Goal: Information Seeking & Learning: Find specific page/section

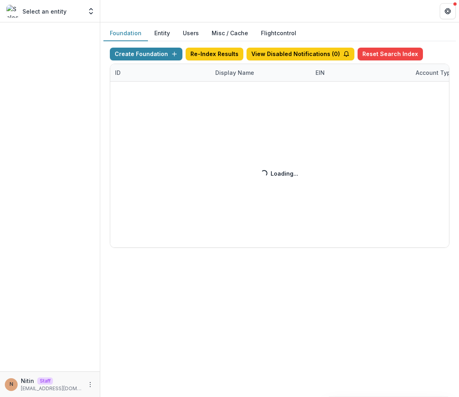
click at [228, 76] on div "Create Foundation Re-Index Results View Disabled Notifications ( 0 ) Reset Sear…" at bounding box center [279, 148] width 339 height 200
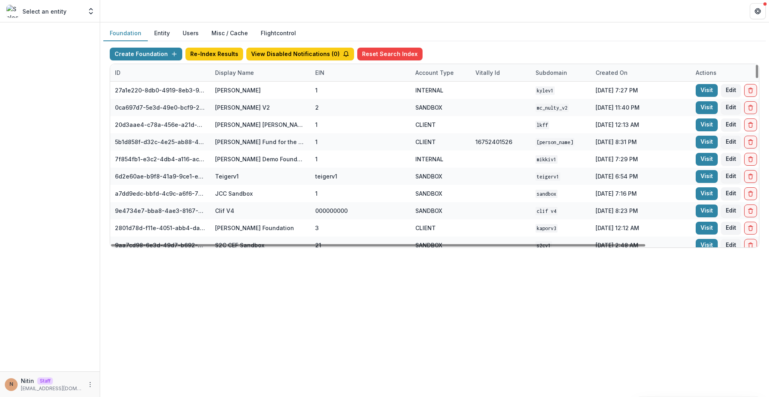
click at [241, 71] on div "Display Name" at bounding box center [234, 73] width 48 height 8
click at [242, 89] on input at bounding box center [260, 91] width 96 height 13
paste input "**********"
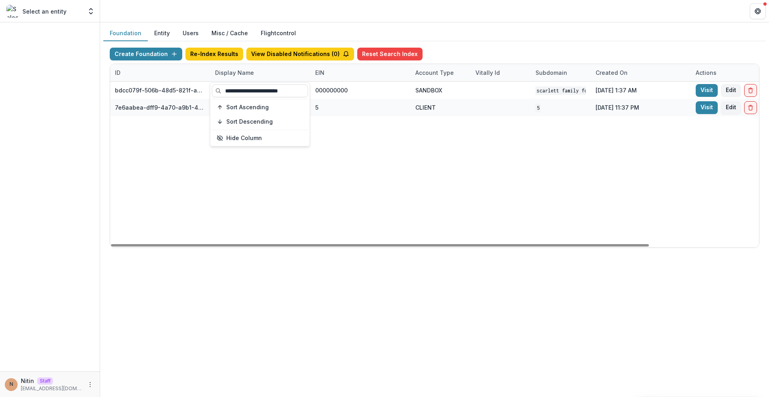
type input "**********"
click at [223, 321] on div "Foundation Entity Users Misc / Cache Flightcontrol Create Foundation Re-Index R…" at bounding box center [434, 209] width 669 height 375
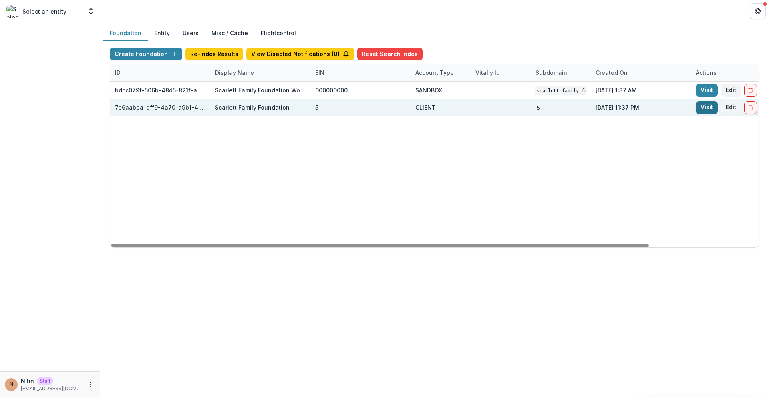
click at [458, 111] on link "Visit" at bounding box center [707, 107] width 22 height 13
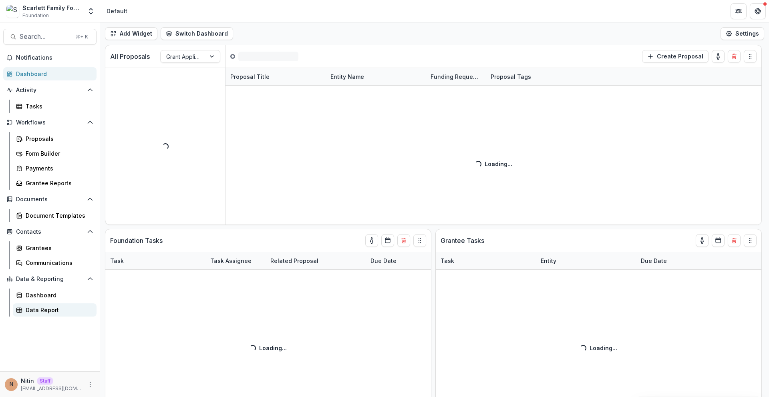
click at [43, 306] on div "Data Report" at bounding box center [58, 310] width 65 height 8
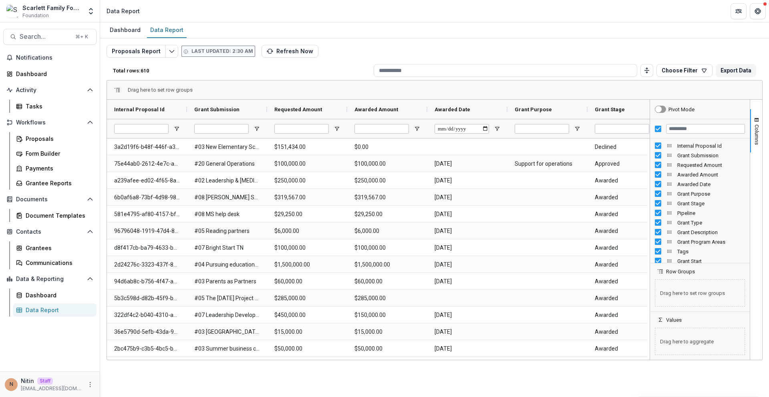
click at [458, 129] on div at bounding box center [700, 128] width 100 height 19
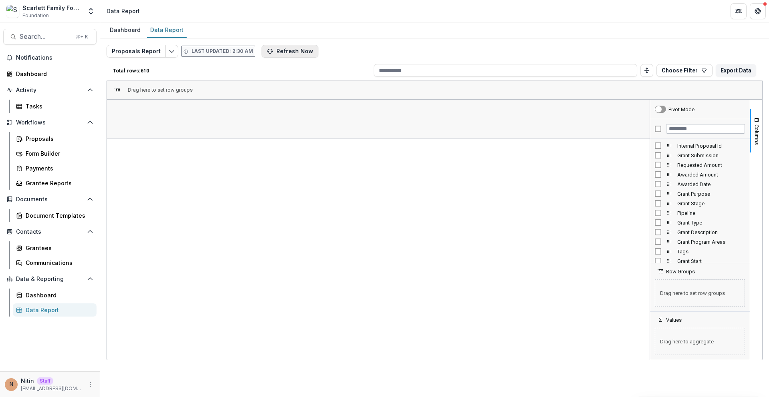
click at [309, 52] on button "Refresh Now" at bounding box center [290, 51] width 57 height 13
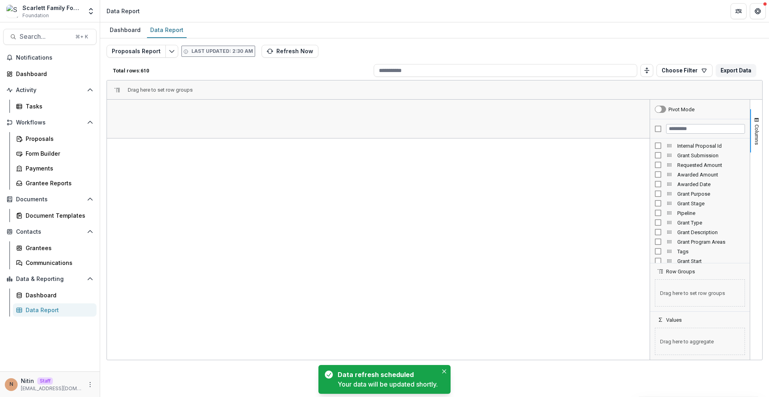
click at [258, 77] on div "Total rows: 610 Choose Filter Personal Filters Team Filters Temelio Filters No …" at bounding box center [435, 70] width 656 height 19
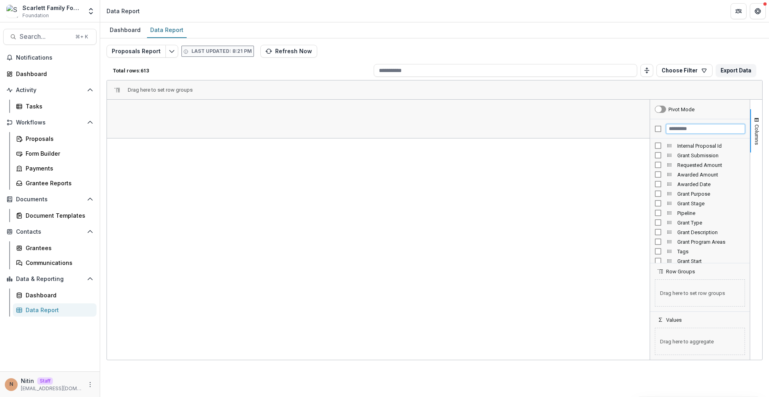
click at [672, 129] on input "Filter Columns Input" at bounding box center [705, 129] width 79 height 10
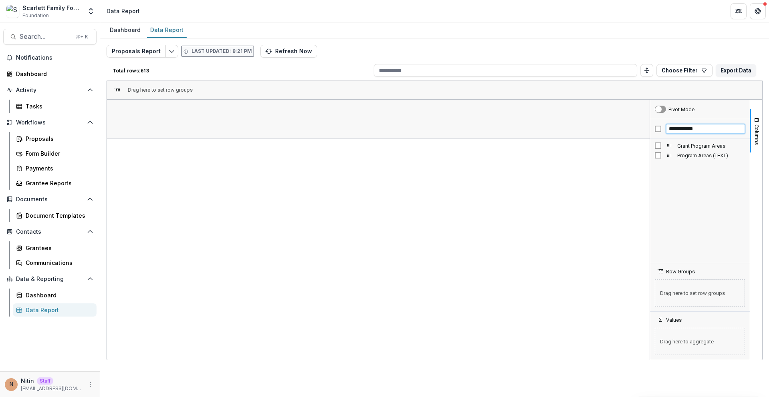
type input "**********"
click at [259, 130] on span "Open Filter Menu" at bounding box center [257, 129] width 6 height 6
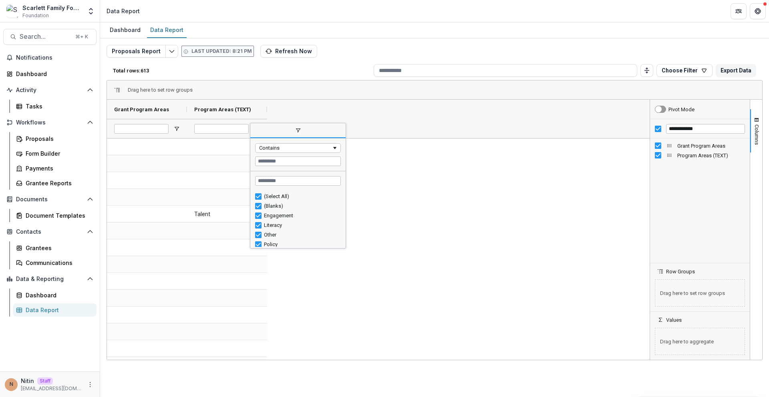
type input "**********"
click at [392, 203] on div "Talent Talent Other Talent Policy Literacy Talent Talent Policy Talent Talent L…" at bounding box center [377, 282] width 540 height 286
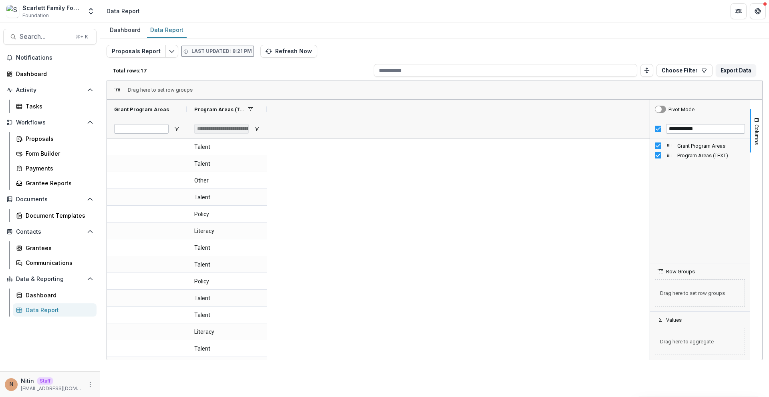
click at [175, 125] on div at bounding box center [147, 128] width 80 height 19
click at [178, 129] on span "Open Filter Menu" at bounding box center [176, 129] width 6 height 6
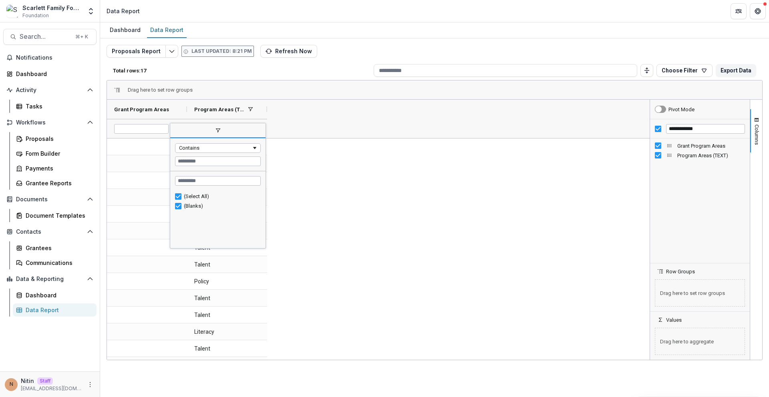
click at [178, 129] on span "filter" at bounding box center [217, 131] width 95 height 14
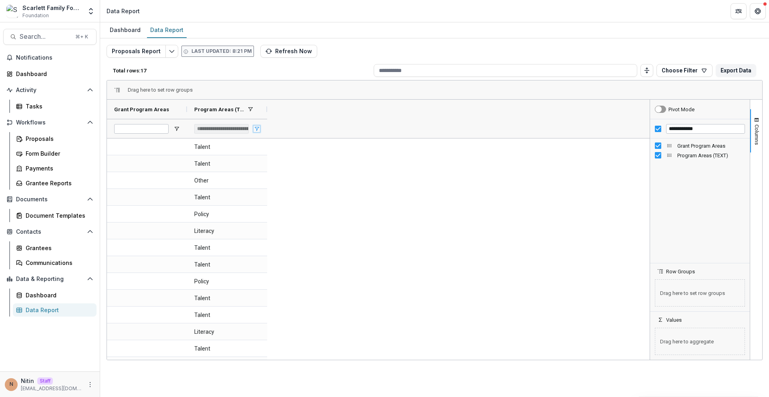
click at [259, 129] on span "Open Filter Menu" at bounding box center [257, 129] width 6 height 6
click at [175, 129] on span "Open Filter Menu" at bounding box center [176, 129] width 6 height 6
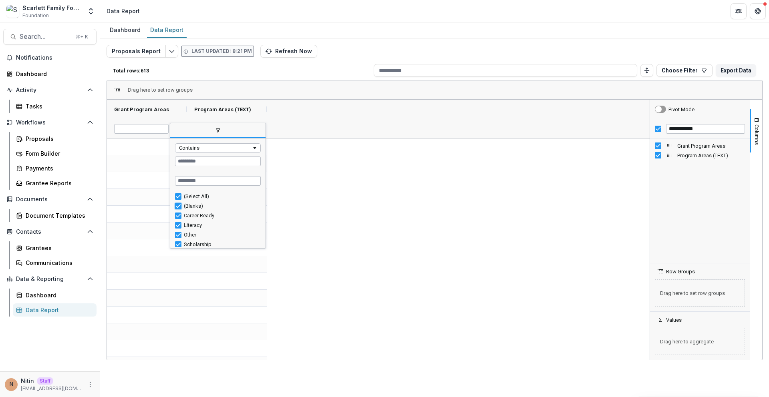
type input "**********"
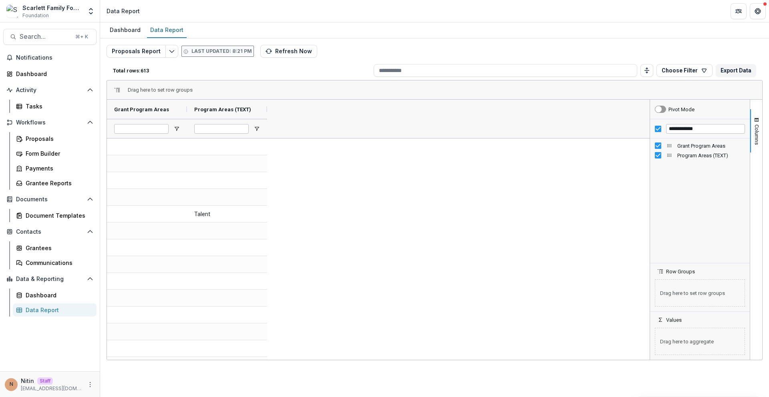
drag, startPoint x: 300, startPoint y: 145, endPoint x: 296, endPoint y: 143, distance: 5.4
click at [251, 109] on span "Program Areas (TEXT)" at bounding box center [222, 110] width 57 height 6
click at [254, 130] on span "Open Filter Menu" at bounding box center [257, 129] width 6 height 6
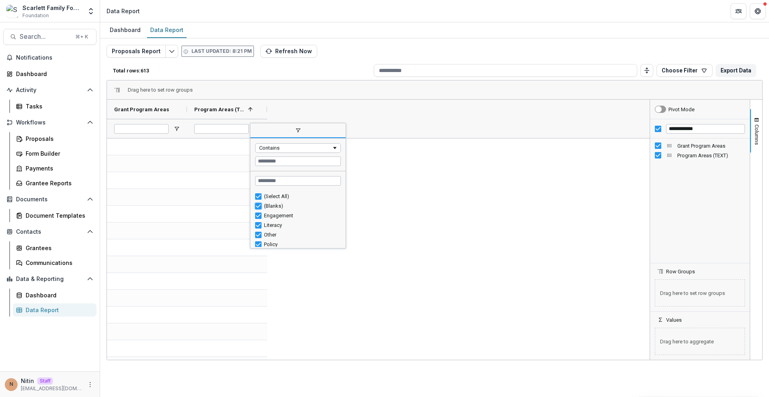
type input "**********"
click at [384, 196] on div "Engagement Literacy Literacy Other Other Policy Policy Talent Talent Talent Tal…" at bounding box center [377, 282] width 540 height 286
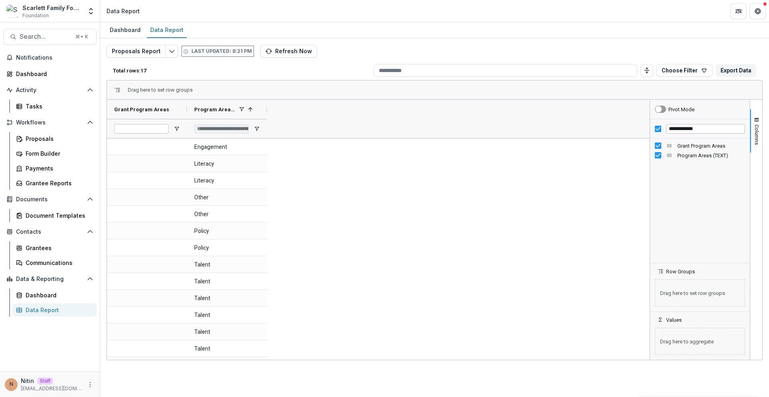
click at [339, 255] on div "Engagement Literacy Literacy Other Other Policy Policy Talent Talent Talent Tal…" at bounding box center [377, 282] width 540 height 286
drag, startPoint x: 268, startPoint y: 105, endPoint x: 378, endPoint y: 111, distance: 109.9
click at [294, 108] on div at bounding box center [295, 109] width 3 height 19
click at [686, 127] on input "**********" at bounding box center [705, 129] width 79 height 10
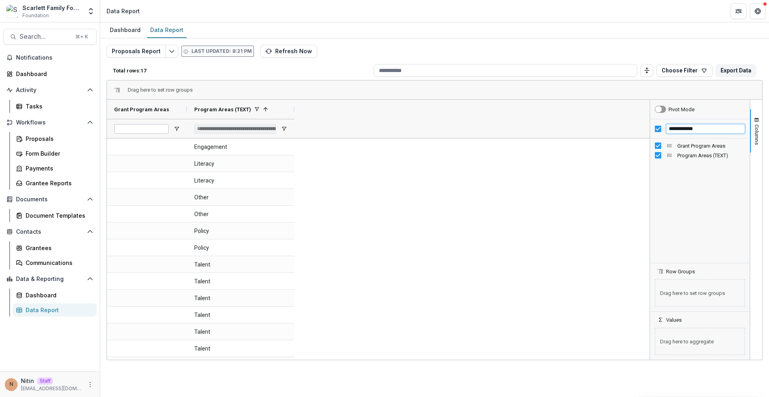
click at [685, 127] on input "**********" at bounding box center [705, 129] width 79 height 10
type input "********"
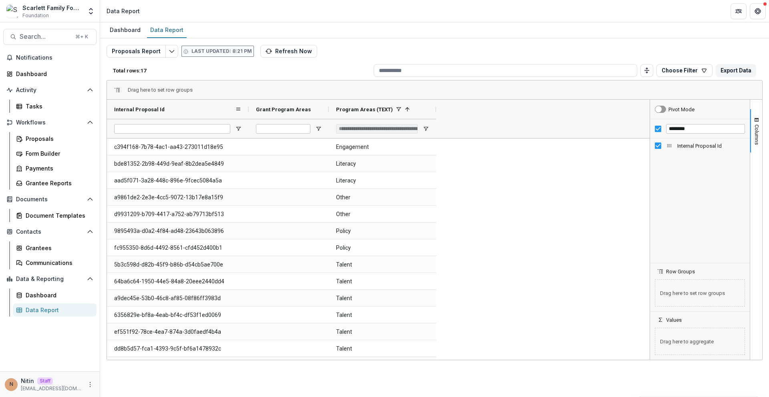
drag, startPoint x: 192, startPoint y: 109, endPoint x: 248, endPoint y: 102, distance: 56.9
click at [248, 102] on div at bounding box center [248, 109] width 3 height 19
click at [192, 109] on div "Internal Proposal Id" at bounding box center [174, 109] width 121 height 15
click at [192, 109] on div "Internal Proposal Id 1" at bounding box center [174, 109] width 121 height 15
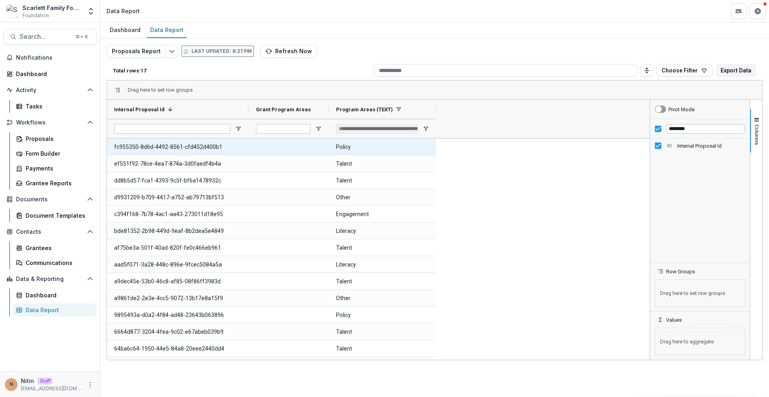
click at [183, 152] on Id-912 "fc955350-8d6d-4492-8561-cfd452d400b1" at bounding box center [177, 147] width 127 height 16
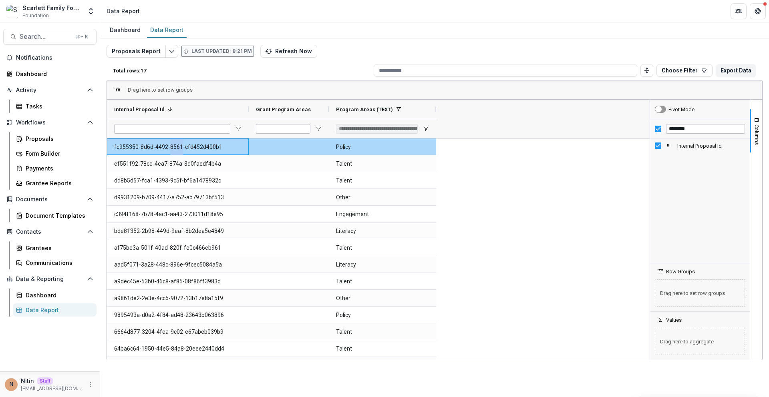
click at [183, 152] on Id-912 "fc955350-8d6d-4492-8561-cfd452d400b1" at bounding box center [177, 147] width 127 height 16
copy Id-912 "fc955350-8d6d-4492-8561-cfd452d400b1"
click at [279, 131] on input "Grant Program Areas Filter Input" at bounding box center [283, 129] width 54 height 10
click at [320, 127] on span "Open Filter Menu" at bounding box center [318, 129] width 6 height 6
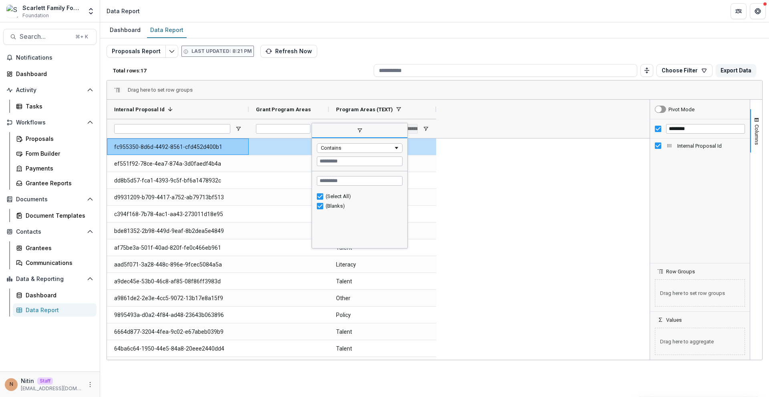
click at [440, 140] on div "fc955350-8d6d-4492-8561-cfd452d400b1 Policy ef551f92-78ce-4ea7-874a-3d0faedf4b4…" at bounding box center [377, 282] width 540 height 286
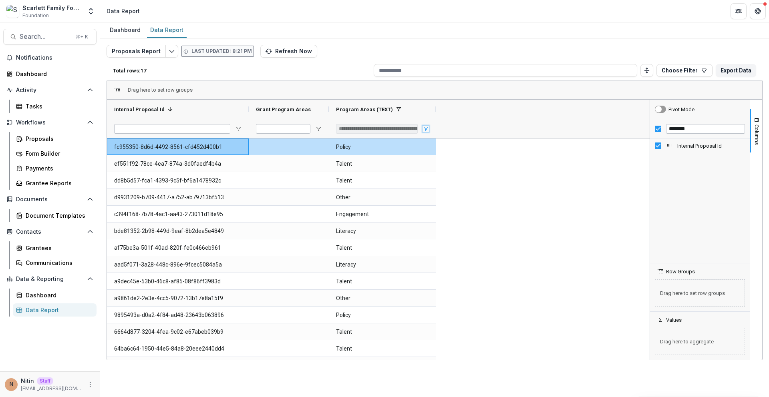
click at [424, 128] on span "Open Filter Menu" at bounding box center [426, 129] width 6 height 6
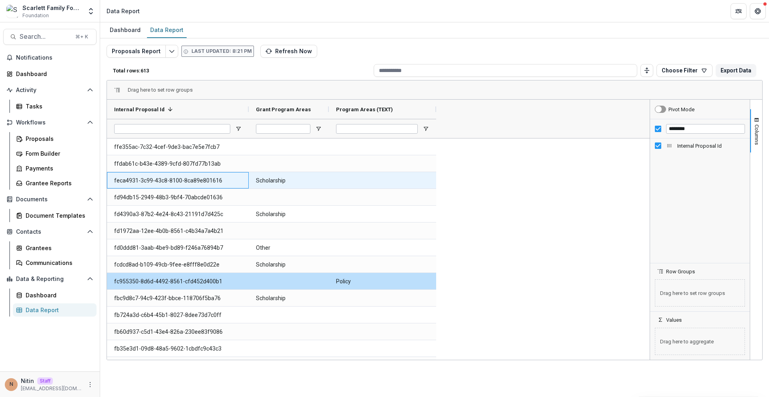
click at [175, 186] on Id-929 "feca4931-3c99-43c8-8100-8ca89e801616" at bounding box center [177, 181] width 127 height 16
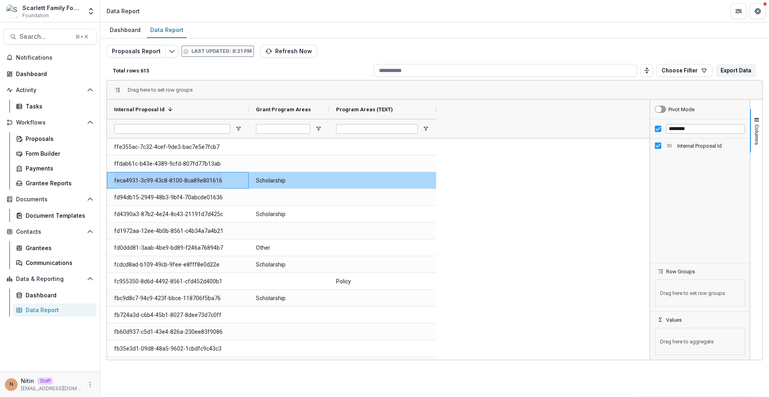
click at [175, 186] on Id-929 "feca4931-3c99-43c8-8100-8ca89e801616" at bounding box center [177, 181] width 127 height 16
copy Id-929 "feca4931-3c99-43c8-8100-8ca89e801616"
click at [165, 180] on Id-929 "feca4931-3c99-43c8-8100-8ca89e801616" at bounding box center [177, 181] width 127 height 16
drag, startPoint x: 165, startPoint y: 180, endPoint x: 179, endPoint y: 167, distance: 19.3
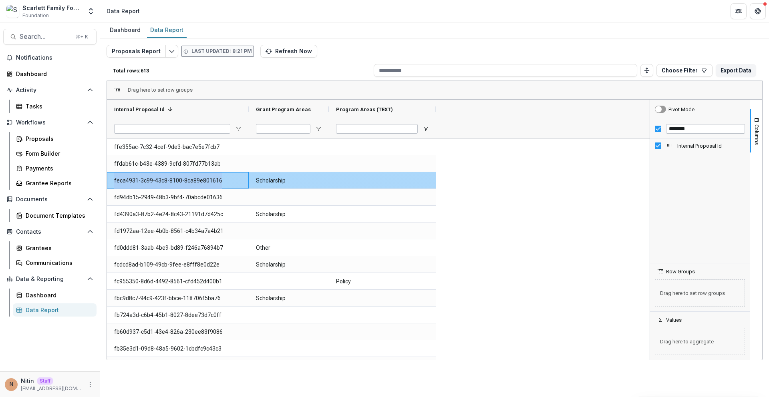
click at [165, 180] on Id-929 "feca4931-3c99-43c8-8100-8ca89e801616" at bounding box center [177, 181] width 127 height 16
click at [279, 108] on span "Grant Program Areas" at bounding box center [283, 110] width 55 height 6
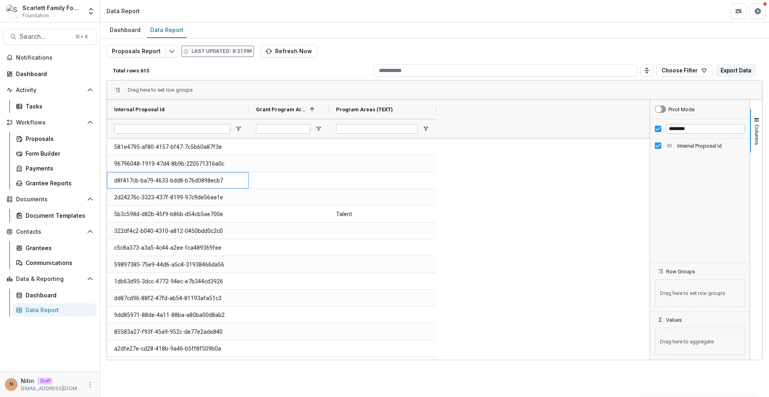
click at [279, 108] on span "Grant Program Areas" at bounding box center [281, 110] width 50 height 6
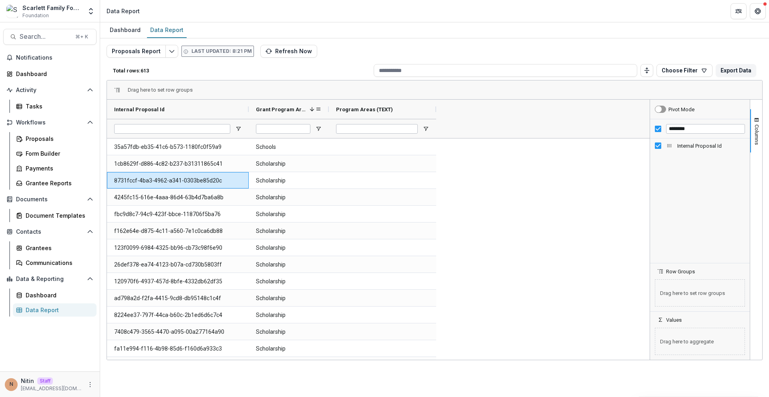
click at [313, 109] on span at bounding box center [312, 109] width 6 height 6
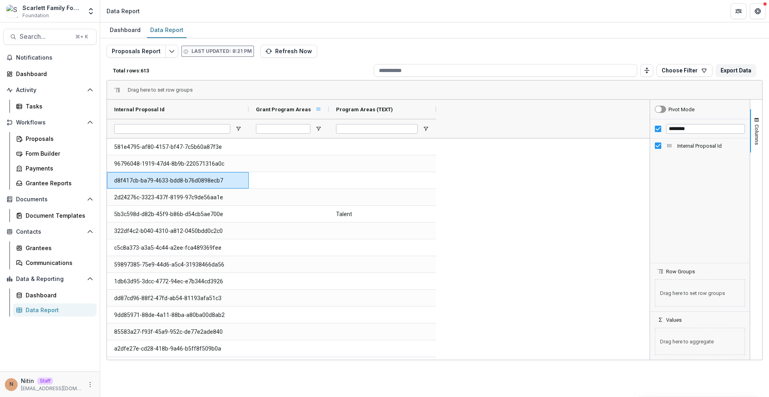
click at [320, 106] on span at bounding box center [318, 109] width 6 height 6
type input "**********"
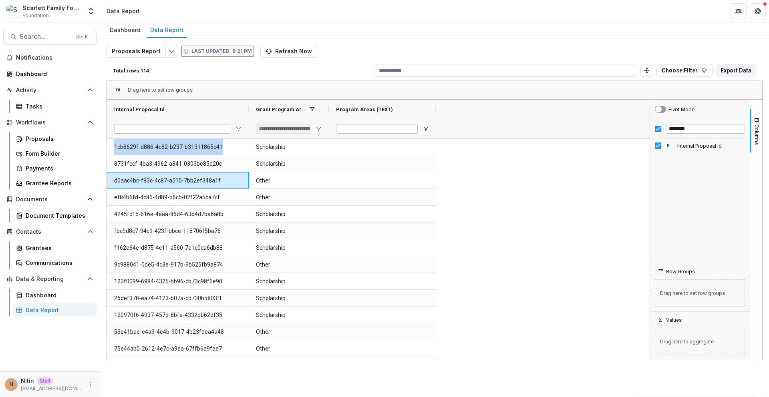
drag, startPoint x: 469, startPoint y: 200, endPoint x: 417, endPoint y: 188, distance: 53.8
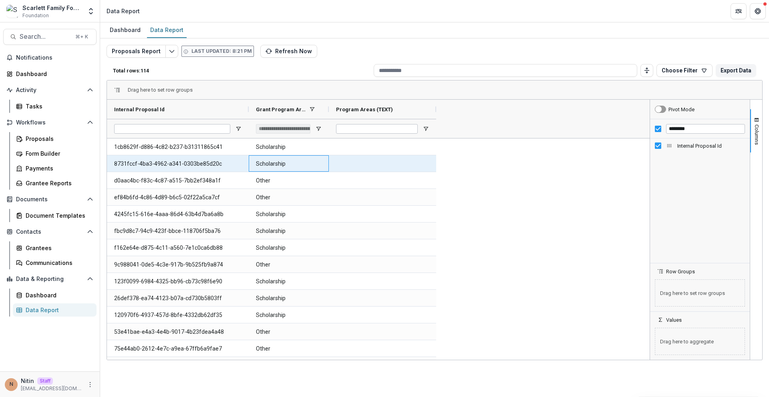
click at [277, 161] on Areas-1206 "Scholarship" at bounding box center [289, 164] width 66 height 16
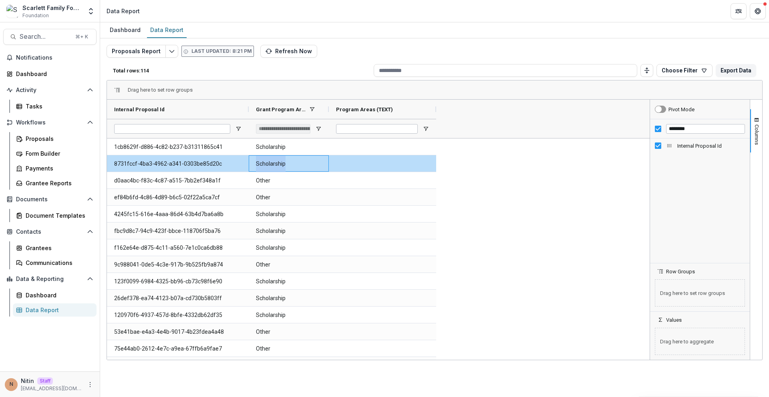
copy Areas-1206 "Scholarship"
drag, startPoint x: 329, startPoint y: 109, endPoint x: 448, endPoint y: 126, distance: 120.6
click at [439, 126] on div "Internal Proposal Id Grant Program Areas Program Areas (TEXT)" at bounding box center [273, 119] width 332 height 38
drag, startPoint x: 426, startPoint y: 112, endPoint x: 343, endPoint y: 118, distance: 83.5
click at [343, 118] on div at bounding box center [342, 109] width 3 height 19
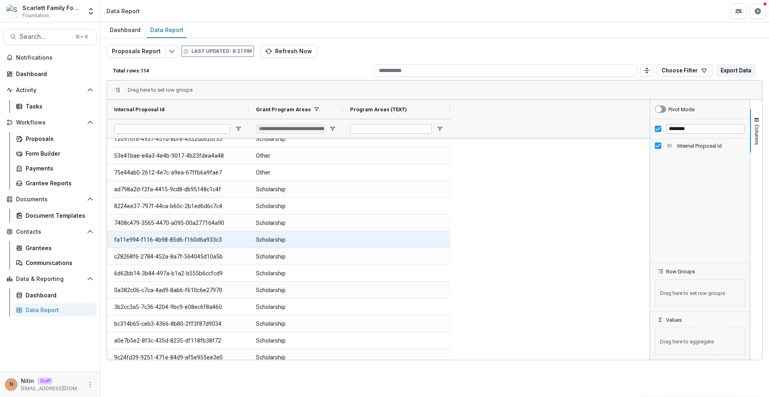
scroll to position [210, 0]
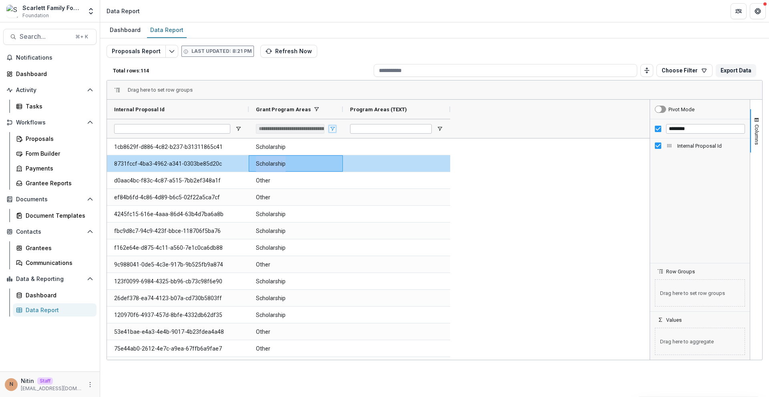
click at [331, 128] on span "Open Filter Menu" at bounding box center [332, 129] width 6 height 6
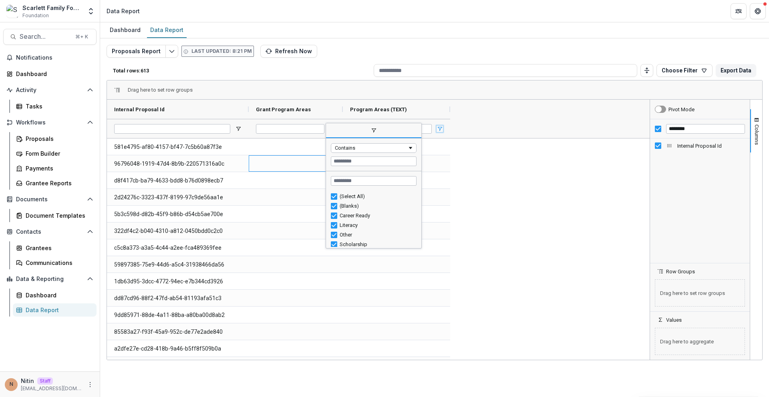
click at [439, 128] on span "Open Filter Menu" at bounding box center [440, 129] width 6 height 6
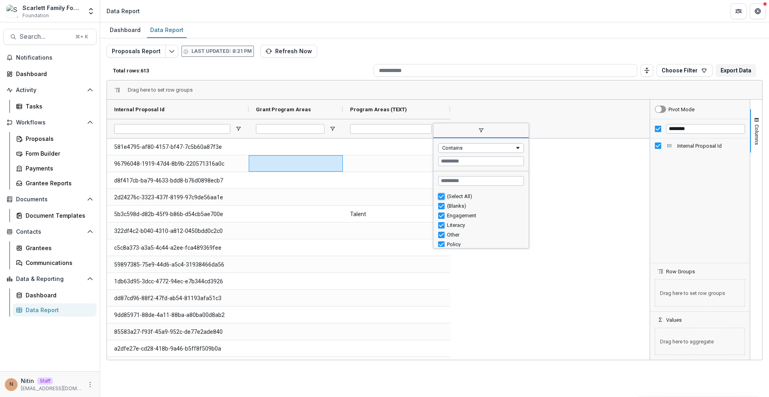
type input "***"
type input "**********"
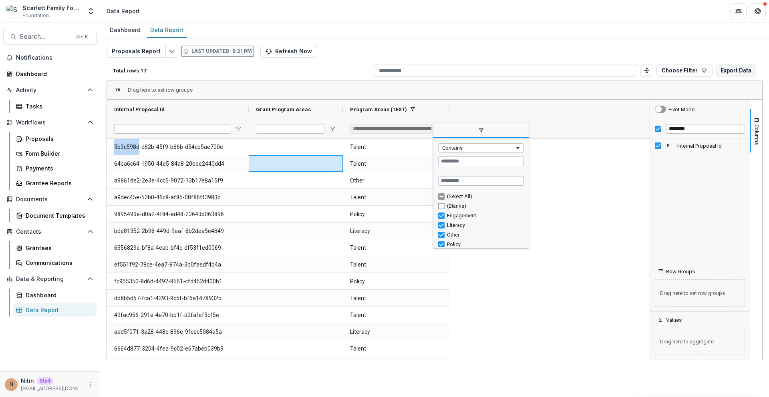
click at [601, 214] on div "5b3c598d-d82b-45f9-b86b-d54cb5ae700e Talent 64ba6c64-1950-44e5-84a8-20eee2440dd…" at bounding box center [377, 282] width 540 height 286
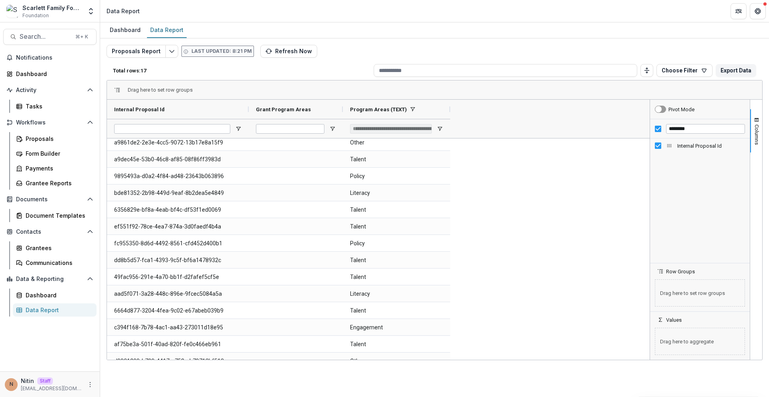
scroll to position [3, 0]
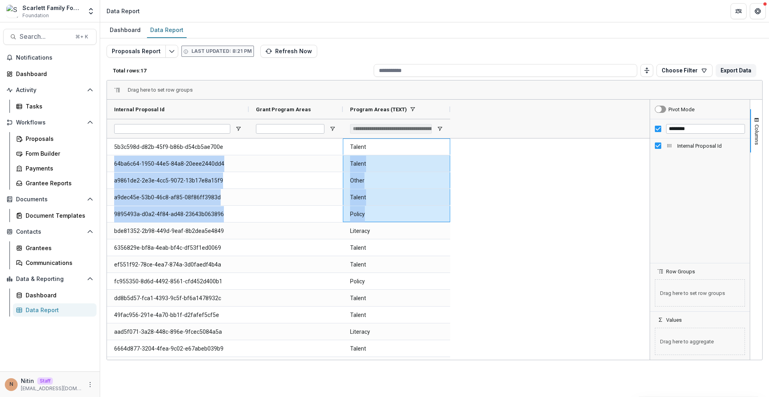
drag, startPoint x: 370, startPoint y: 153, endPoint x: 367, endPoint y: 207, distance: 53.8
click at [367, 207] on div "5b3c598d-d82b-45f9-b86b-d54cb5ae700e Talent 64ba6c64-1950-44e5-84a8-20eee2440dd…" at bounding box center [278, 282] width 343 height 286
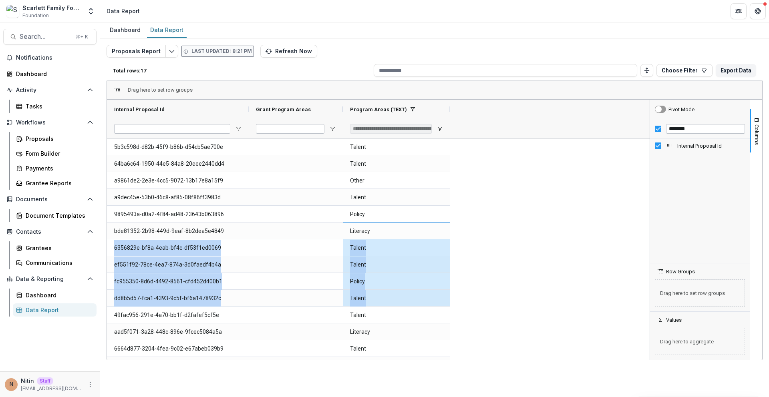
drag, startPoint x: 370, startPoint y: 231, endPoint x: 367, endPoint y: 294, distance: 62.6
click at [367, 294] on div "5b3c598d-d82b-45f9-b86b-d54cb5ae700e Talent 64ba6c64-1950-44e5-84a8-20eee2440dd…" at bounding box center [278, 282] width 343 height 286
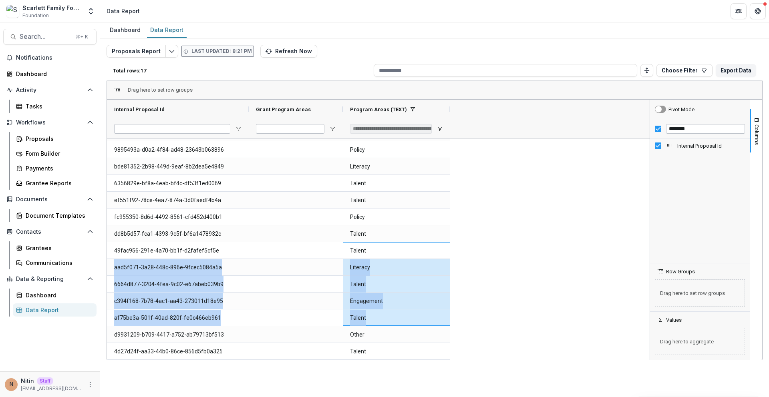
drag, startPoint x: 369, startPoint y: 265, endPoint x: 372, endPoint y: 323, distance: 57.4
click at [373, 316] on div "5b3c598d-d82b-45f9-b86b-d54cb5ae700e Talent 64ba6c64-1950-44e5-84a8-20eee2440dd…" at bounding box center [278, 217] width 343 height 286
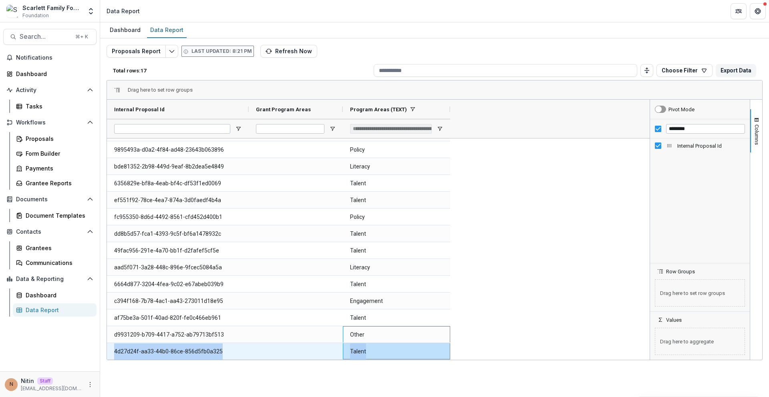
drag, startPoint x: 373, startPoint y: 345, endPoint x: 375, endPoint y: 356, distance: 11.4
click at [375, 355] on div "5b3c598d-d82b-45f9-b86b-d54cb5ae700e Talent 64ba6c64-1950-44e5-84a8-20eee2440dd…" at bounding box center [278, 217] width 343 height 286
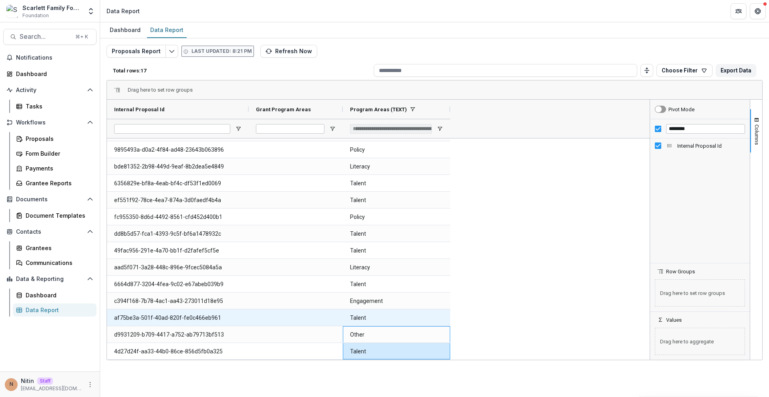
click at [427, 311] on \(TEXT\)-1519 "Talent" at bounding box center [396, 318] width 93 height 16
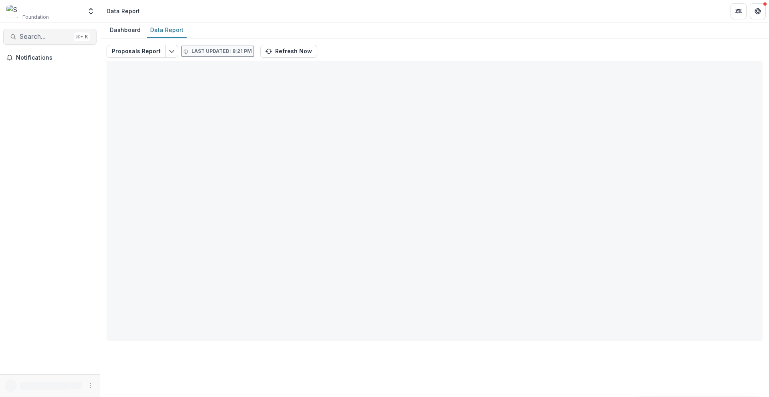
click at [72, 34] on button "Search... ⌘ + K" at bounding box center [49, 37] width 93 height 16
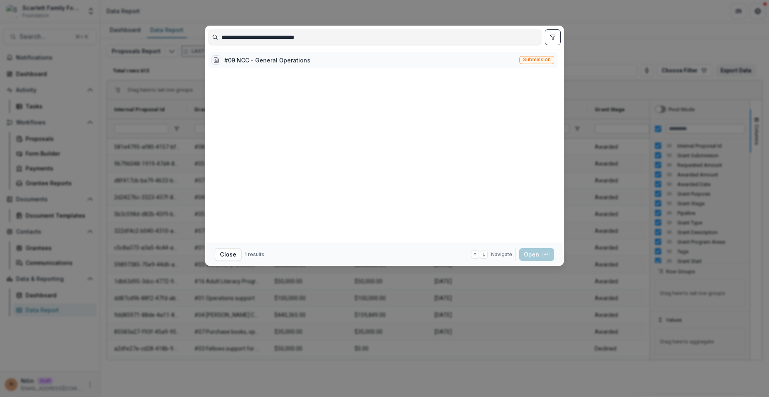
type input "**********"
click at [535, 59] on span "Submission" at bounding box center [537, 60] width 28 height 6
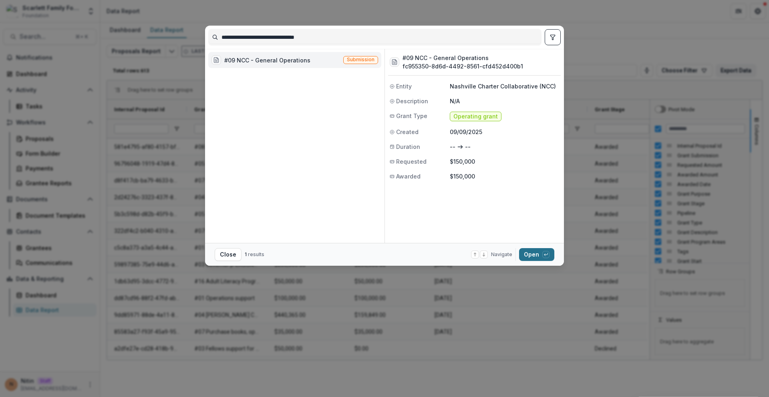
click at [540, 252] on button "Open with enter key" at bounding box center [536, 254] width 35 height 13
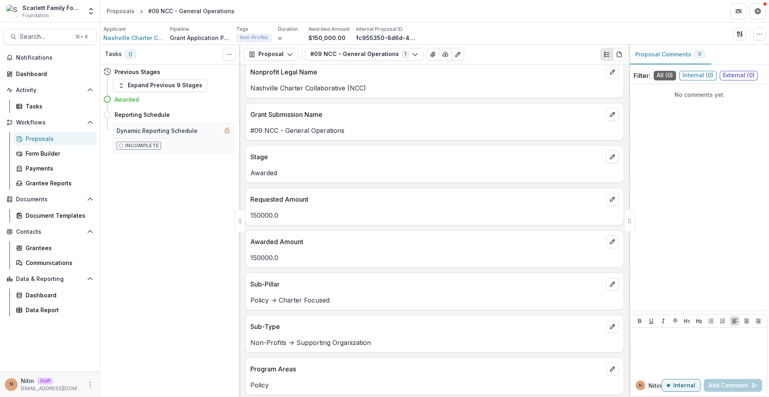
scroll to position [394, 0]
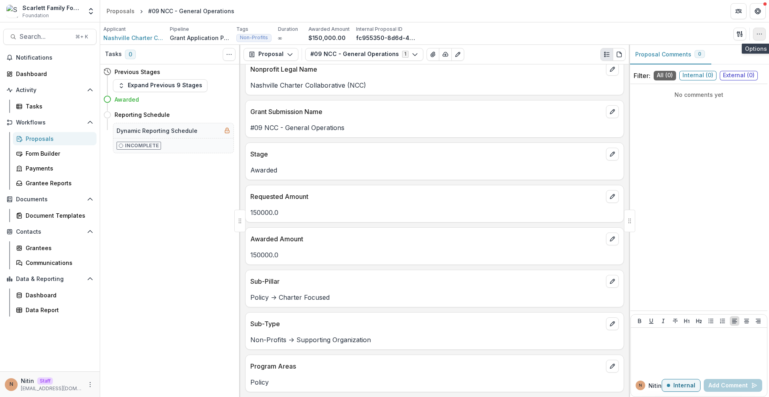
click at [756, 36] on button "button" at bounding box center [759, 34] width 13 height 13
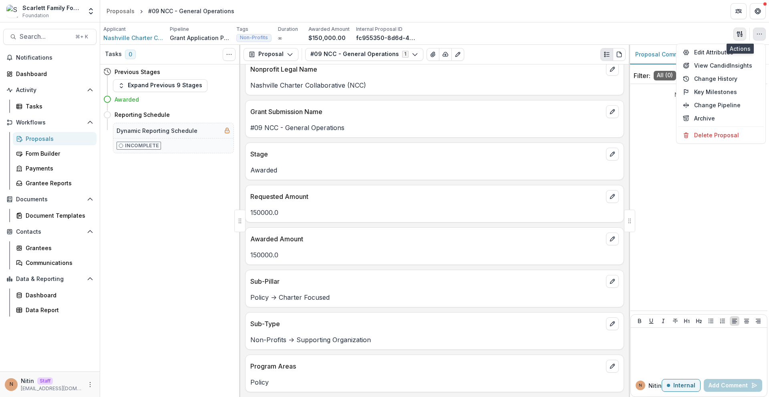
click at [738, 34] on icon "button" at bounding box center [738, 33] width 3 height 5
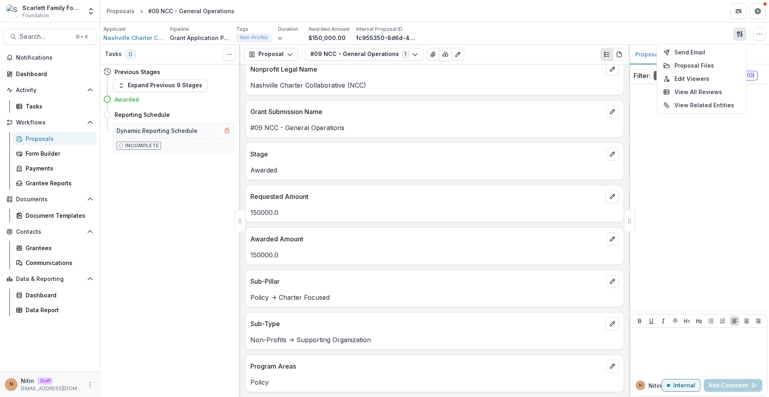
click at [767, 33] on div "Applicant Nashville Charter Collaborative (NCC) Pipeline Grant Application Proc…" at bounding box center [434, 33] width 669 height 22
click at [762, 34] on icon "button" at bounding box center [759, 34] width 6 height 6
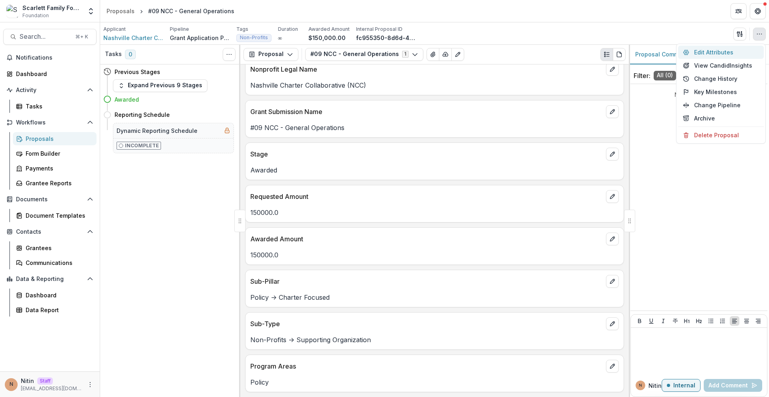
click at [734, 52] on button "Edit Attributes" at bounding box center [721, 52] width 86 height 13
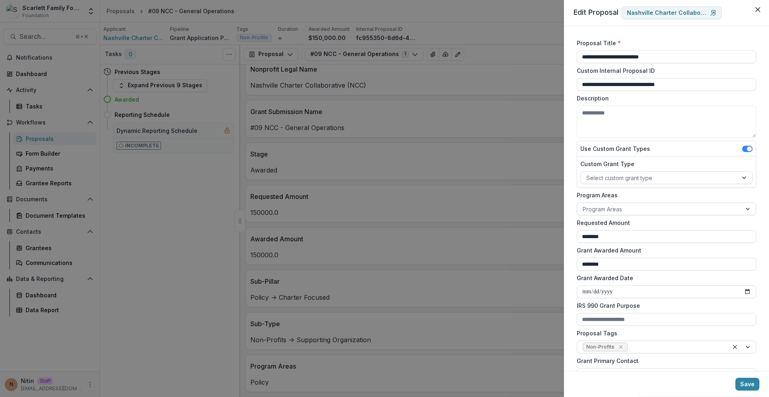
click at [628, 205] on div at bounding box center [659, 209] width 153 height 10
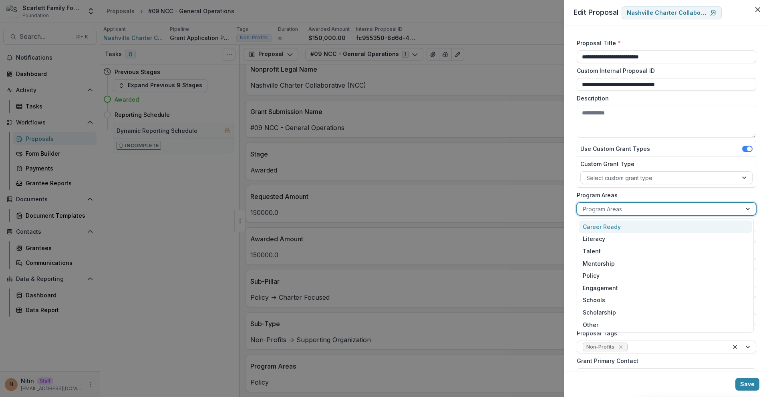
type input "*"
click at [432, 89] on div "**********" at bounding box center [384, 198] width 769 height 397
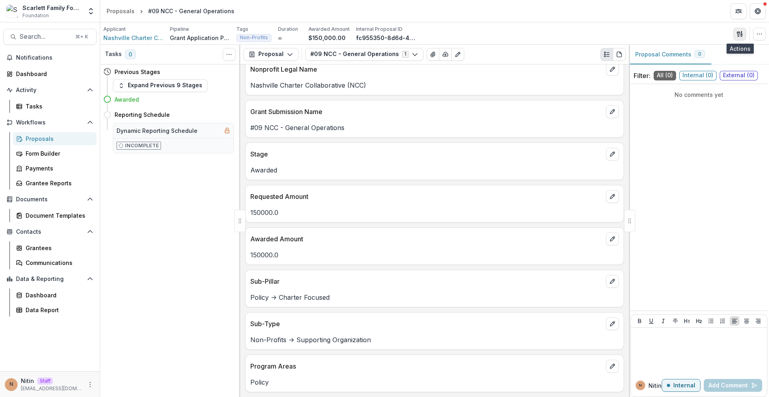
click at [743, 35] on button "button" at bounding box center [740, 34] width 13 height 13
click at [756, 36] on icon "button" at bounding box center [759, 34] width 6 height 6
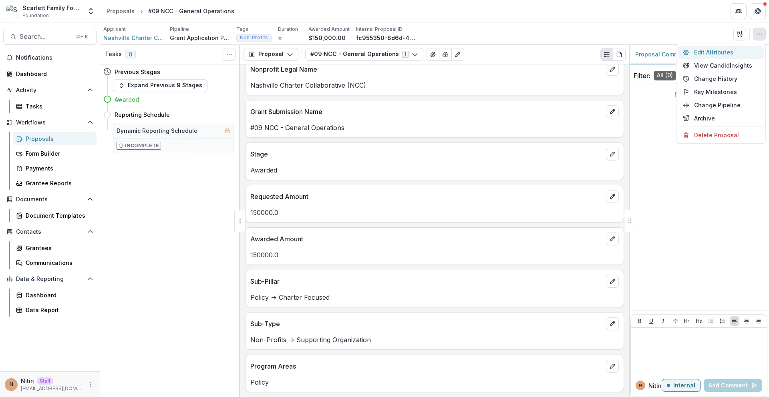
click at [738, 53] on button "Edit Attributes" at bounding box center [721, 52] width 86 height 13
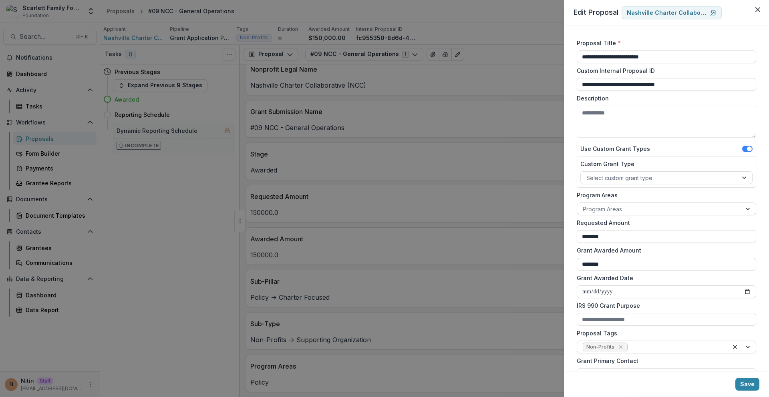
click at [627, 208] on div at bounding box center [659, 209] width 153 height 10
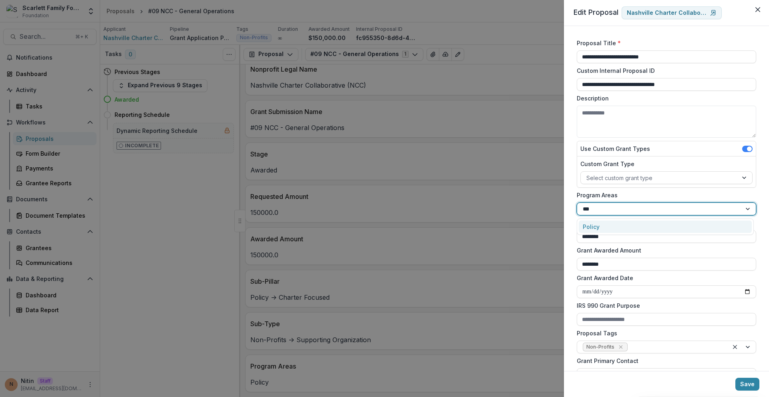
type input "****"
click at [757, 9] on icon "Close" at bounding box center [758, 9] width 5 height 5
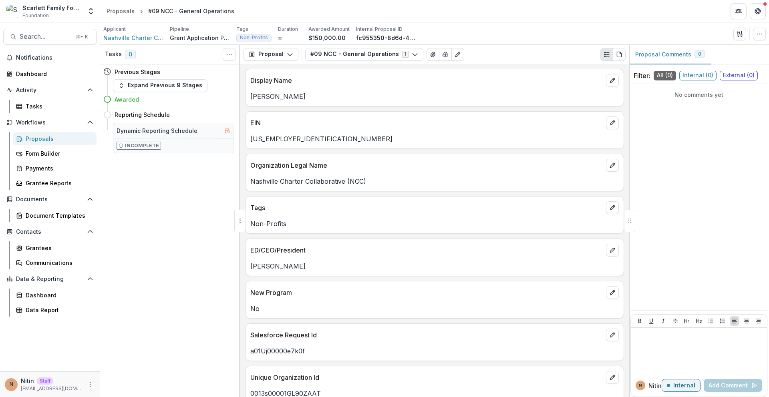
click at [381, 230] on div "Tags Non-Profits" at bounding box center [434, 215] width 379 height 38
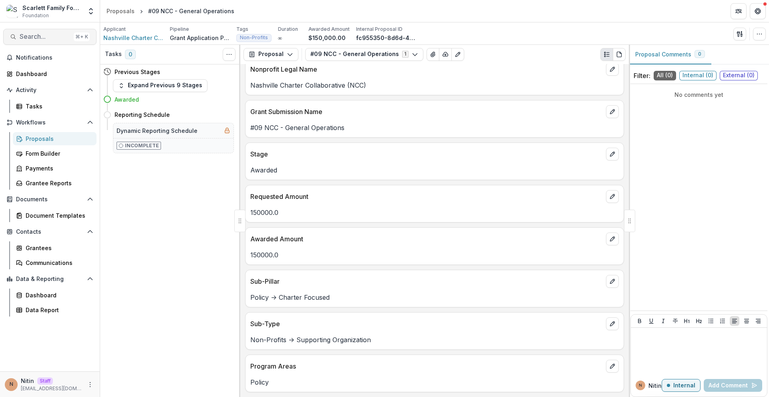
click at [69, 38] on span "Search..." at bounding box center [45, 37] width 51 height 8
click at [39, 35] on span "Search..." at bounding box center [45, 37] width 51 height 8
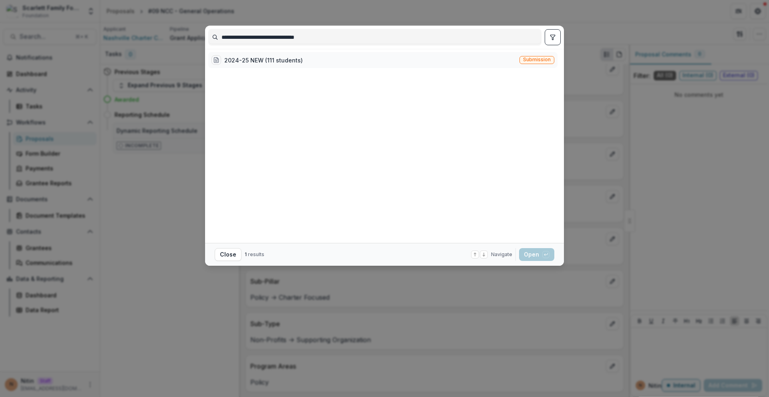
type input "**********"
click at [532, 62] on span "Submission" at bounding box center [537, 60] width 28 height 6
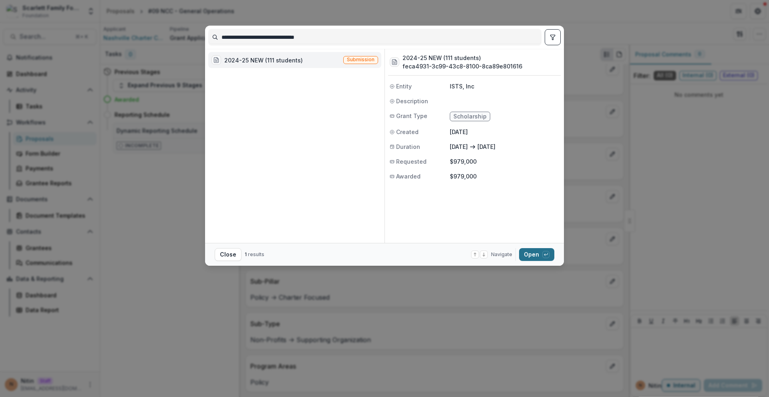
click at [531, 255] on button "Open with enter key" at bounding box center [536, 254] width 35 height 13
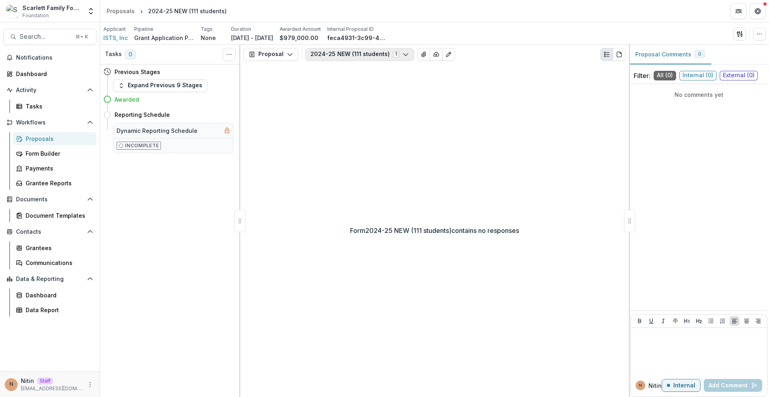
click at [384, 58] on button "2024-25 NEW (111 students) 1" at bounding box center [359, 54] width 109 height 13
click at [384, 57] on button "2024-25 NEW (111 students) 1" at bounding box center [359, 54] width 109 height 13
click at [283, 55] on button "Proposal" at bounding box center [271, 54] width 55 height 13
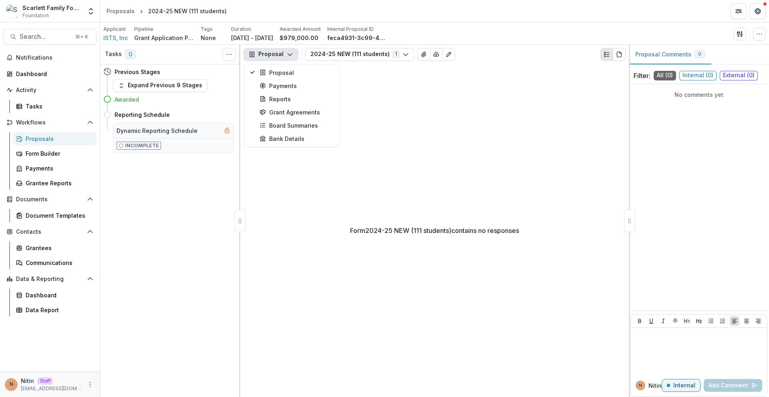
click at [283, 55] on button "Proposal" at bounding box center [271, 54] width 55 height 13
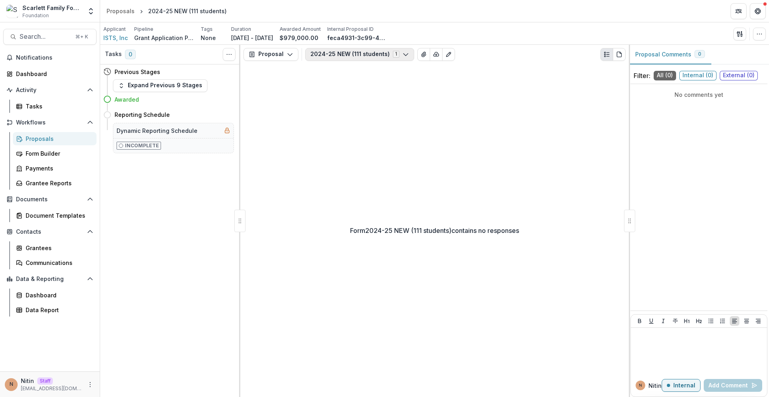
click at [395, 57] on button "2024-25 NEW (111 students) 1" at bounding box center [359, 54] width 109 height 13
click at [456, 102] on div "Form 2024-25 NEW (111 students) contains no responses" at bounding box center [434, 230] width 389 height 333
click at [738, 35] on icon "button" at bounding box center [738, 33] width 3 height 5
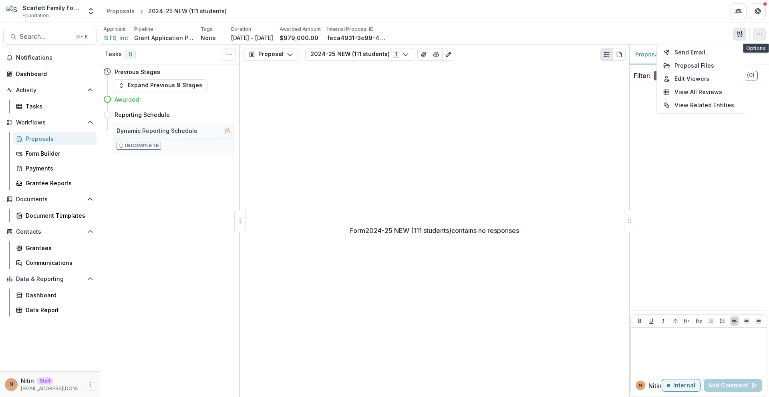
click at [756, 34] on icon "button" at bounding box center [759, 34] width 6 height 6
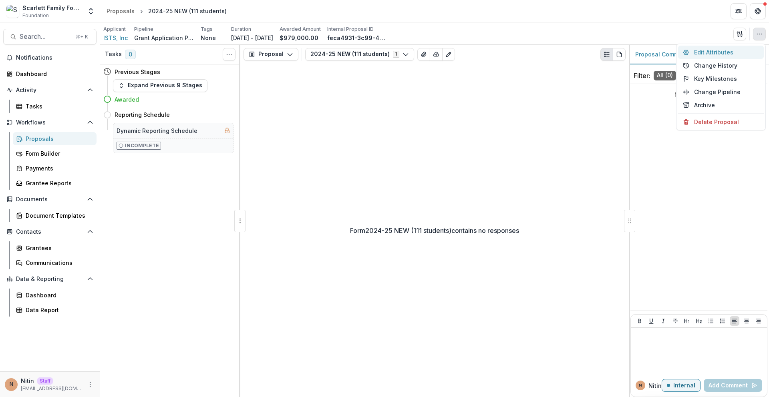
click at [728, 52] on button "Edit Attributes" at bounding box center [721, 52] width 86 height 13
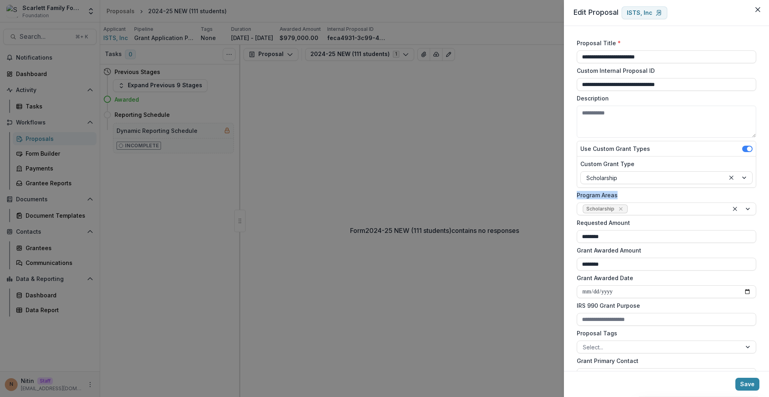
drag, startPoint x: 619, startPoint y: 193, endPoint x: 573, endPoint y: 195, distance: 45.3
click at [574, 195] on form "**********" at bounding box center [667, 374] width 186 height 676
drag, startPoint x: 573, startPoint y: 195, endPoint x: 656, endPoint y: 196, distance: 82.5
click at [654, 196] on form "**********" at bounding box center [667, 374] width 186 height 676
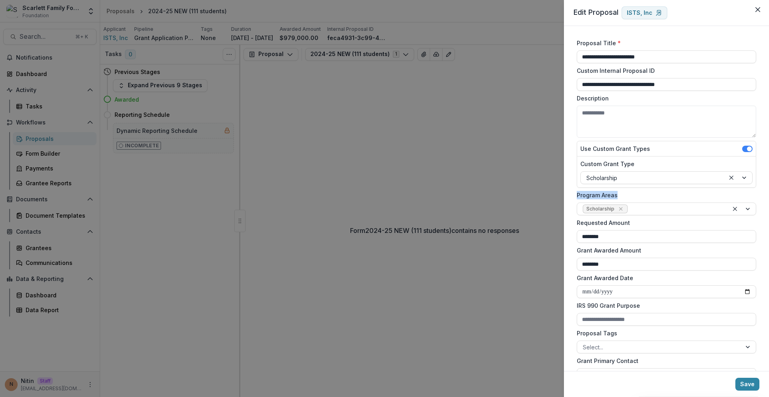
click at [656, 196] on label "Program Areas" at bounding box center [664, 195] width 175 height 8
click at [631, 205] on input "Program Areas" at bounding box center [630, 209] width 2 height 8
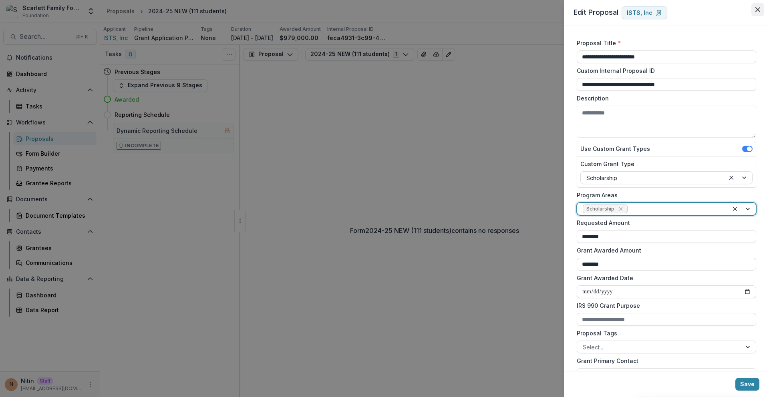
click at [759, 11] on icon "Close" at bounding box center [758, 9] width 5 height 5
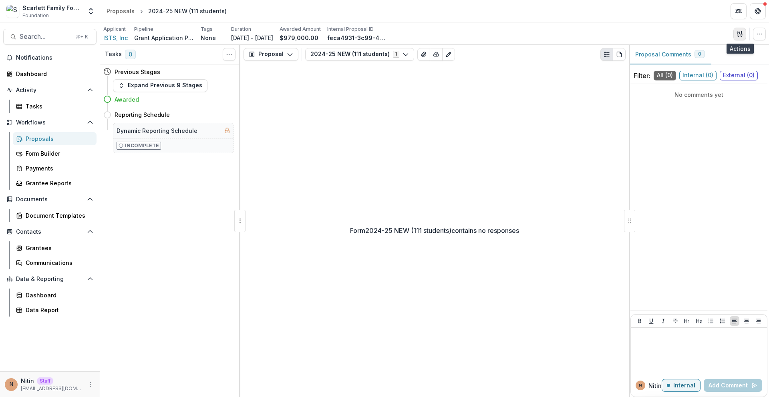
click at [742, 29] on button "button" at bounding box center [740, 34] width 13 height 13
click at [757, 35] on icon "button" at bounding box center [759, 34] width 6 height 6
click at [736, 54] on button "Edit Attributes" at bounding box center [721, 52] width 86 height 13
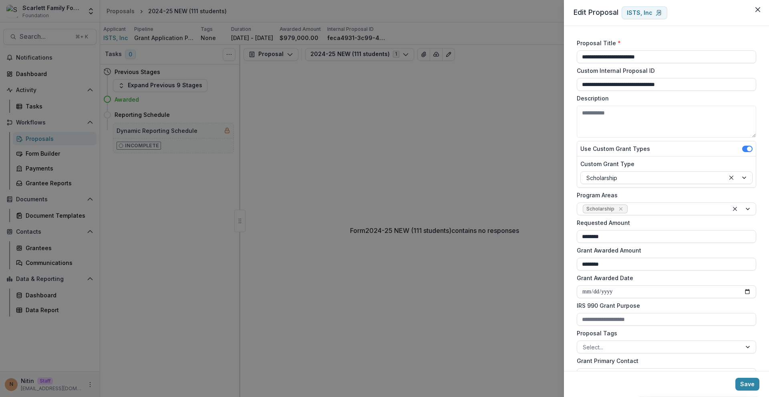
click at [437, 115] on div "**********" at bounding box center [384, 198] width 769 height 397
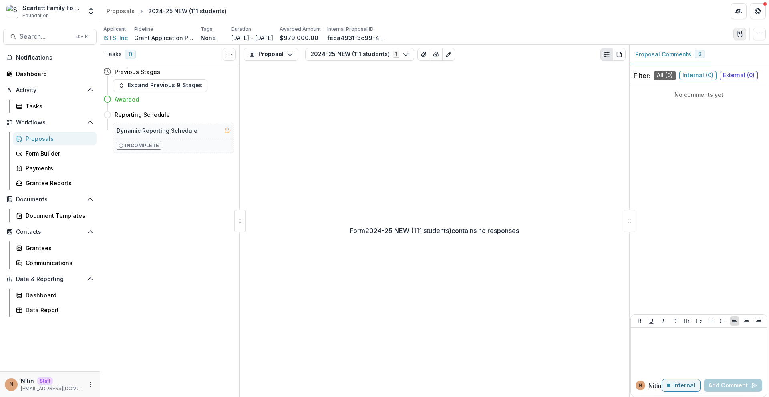
click at [741, 36] on icon "button" at bounding box center [740, 34] width 6 height 6
click at [753, 37] on div "Send Email Proposal Files Edit Viewers View All Reviews View Related Entities E…" at bounding box center [750, 34] width 32 height 13
click at [768, 27] on div "Applicant ISTS, Inc Pipeline Grant Application Process Tags None All tags Durat…" at bounding box center [434, 33] width 669 height 22
click at [759, 32] on icon "button" at bounding box center [759, 34] width 6 height 6
click at [724, 48] on button "Edit Attributes" at bounding box center [721, 52] width 86 height 13
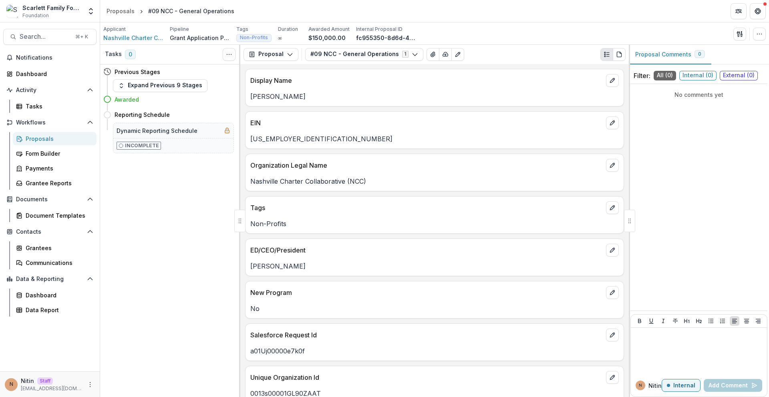
scroll to position [394, 0]
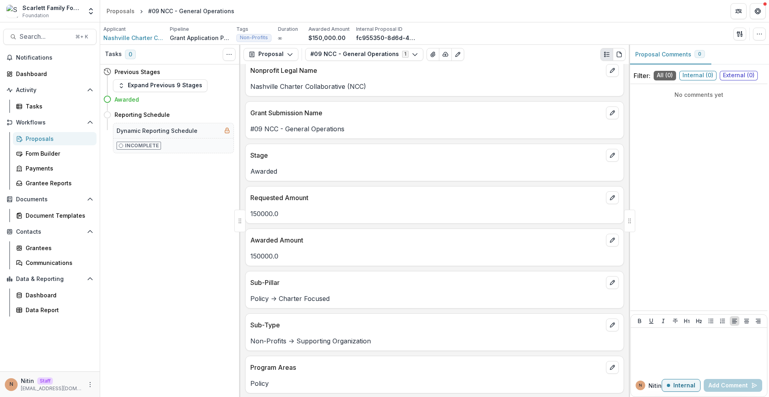
scroll to position [394, 0]
click at [755, 33] on button "button" at bounding box center [759, 34] width 13 height 13
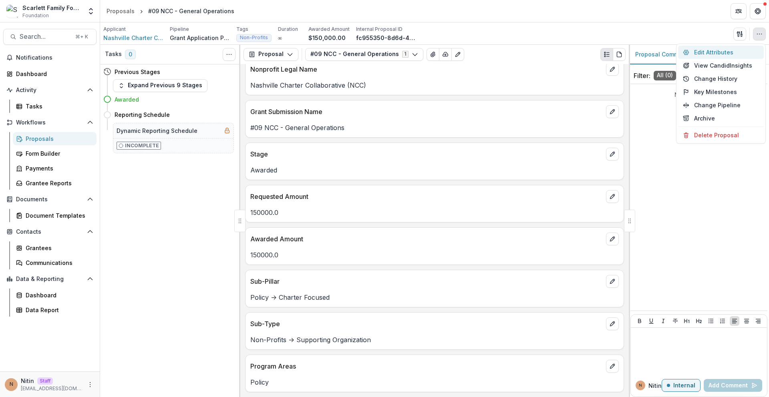
click at [723, 53] on button "Edit Attributes" at bounding box center [721, 52] width 86 height 13
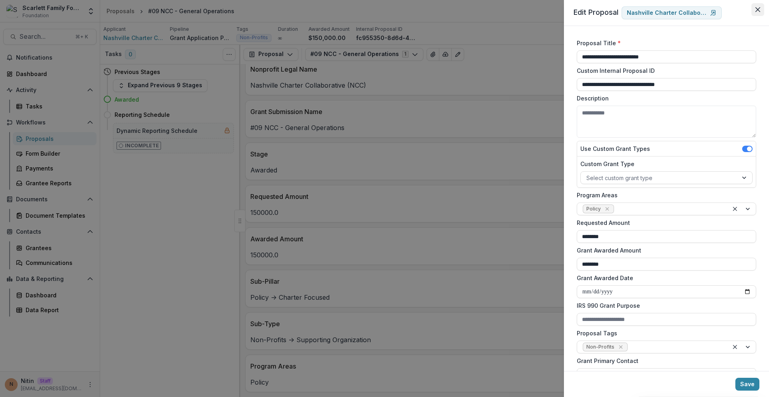
click at [758, 9] on icon "Close" at bounding box center [758, 9] width 5 height 5
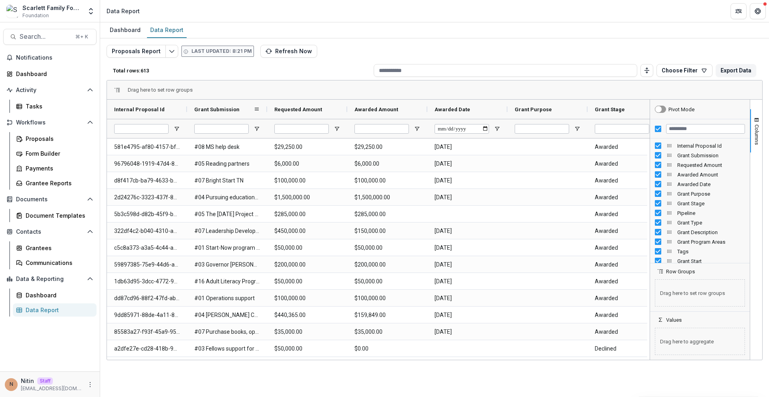
click at [189, 109] on div "Grant Submission" at bounding box center [227, 109] width 80 height 19
click at [185, 109] on div "Internal Proposal Id" at bounding box center [147, 109] width 80 height 19
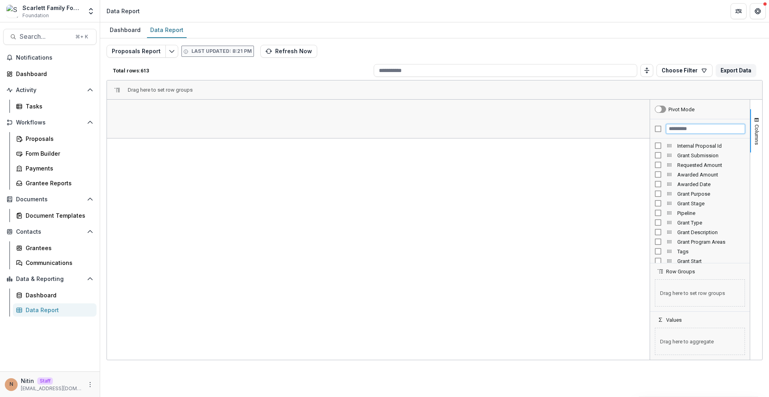
click at [700, 129] on input "Filter Columns Input" at bounding box center [705, 129] width 79 height 10
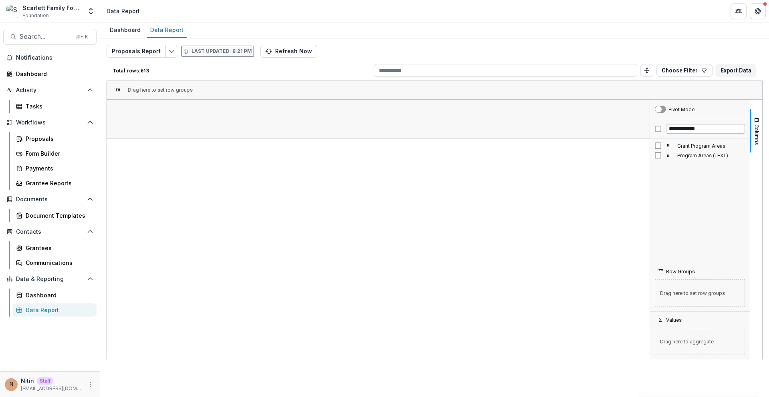
drag, startPoint x: 695, startPoint y: 143, endPoint x: 694, endPoint y: 154, distance: 11.3
click at [694, 143] on span "Grant Program Areas" at bounding box center [711, 146] width 68 height 6
click at [694, 156] on span "Program Areas (TEXT)" at bounding box center [711, 156] width 68 height 6
click at [716, 128] on input "**********" at bounding box center [705, 129] width 79 height 10
type input "*********"
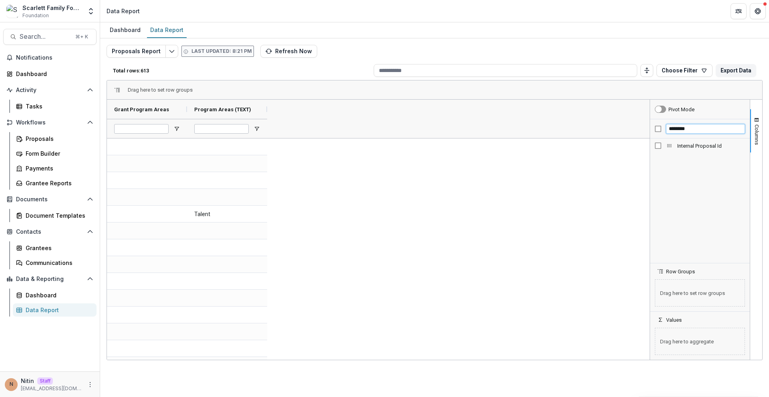
type input "********"
click at [701, 143] on span "Internal Proposal Id" at bounding box center [711, 146] width 68 height 6
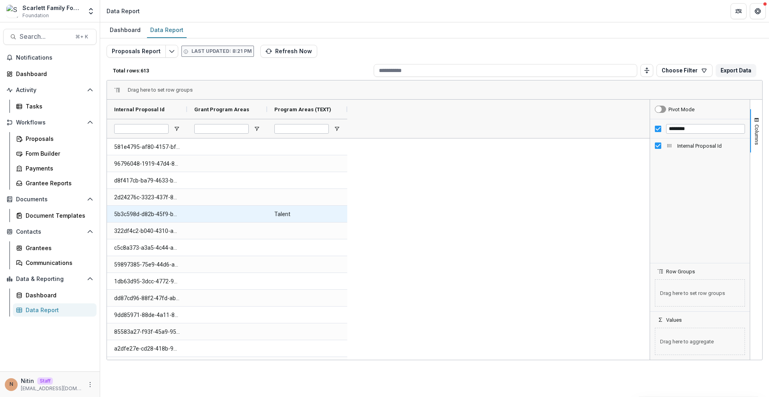
click at [149, 216] on Id-706 "5b3c598d-d82b-45f9-b86b-d54cb5ae700e" at bounding box center [147, 214] width 66 height 16
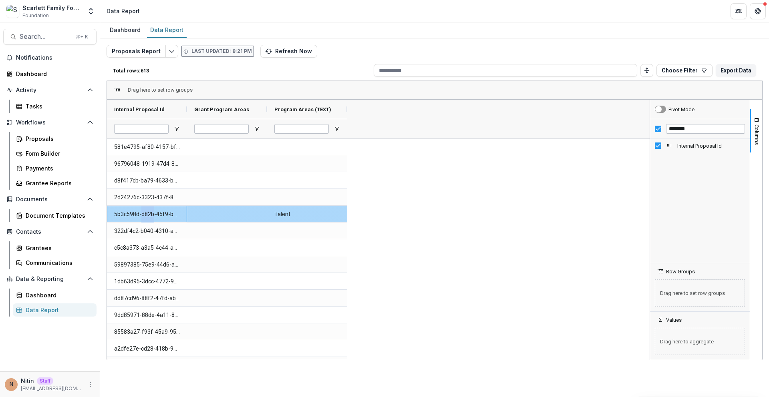
click at [149, 216] on Id-706 "5b3c598d-d82b-45f9-b86b-d54cb5ae700e" at bounding box center [147, 214] width 66 height 16
copy Id-706 "5b3c598d-d82b-45f9-b86b-d54cb5ae700e"
click at [274, 52] on button "Refresh Now" at bounding box center [288, 51] width 57 height 13
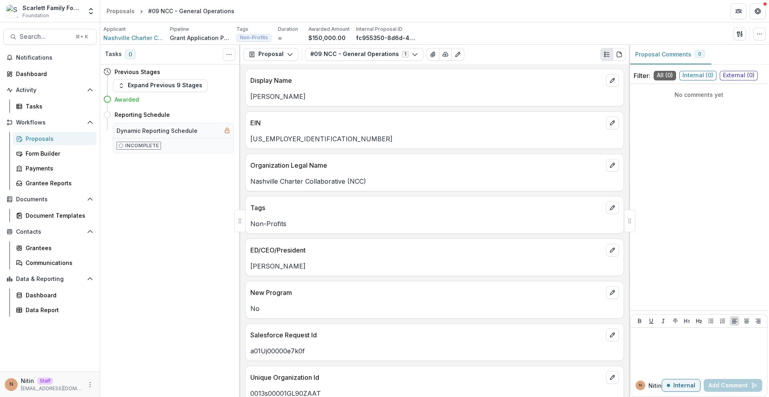
scroll to position [351, 0]
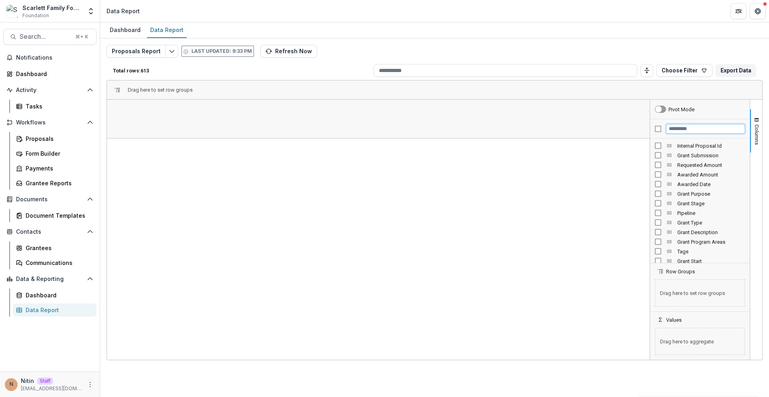
click at [674, 131] on input "Filter Columns Input" at bounding box center [705, 129] width 79 height 10
click at [687, 145] on span "Internal Proposal Id" at bounding box center [711, 146] width 68 height 6
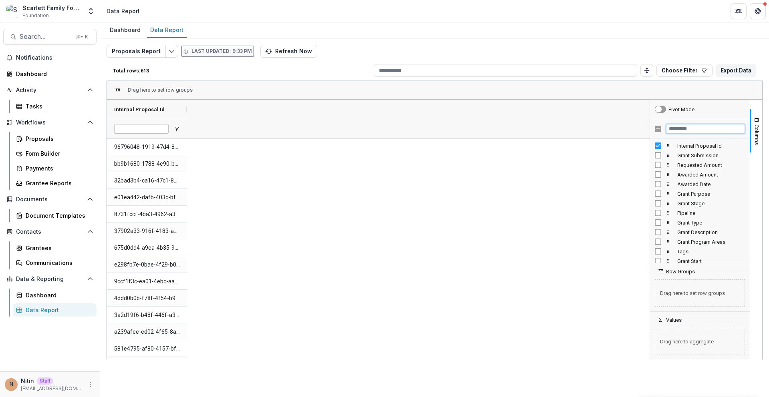
click at [688, 129] on input "Filter Columns Input" at bounding box center [705, 129] width 79 height 10
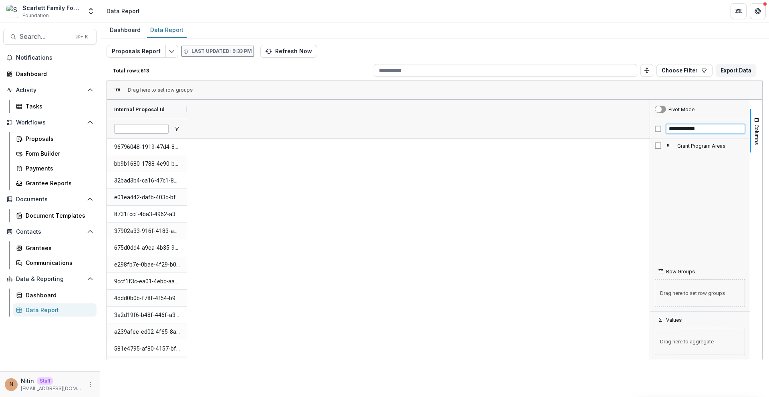
type input "**********"
click at [160, 129] on input "Internal Proposal Id Filter Input" at bounding box center [141, 129] width 54 height 10
paste input "**********"
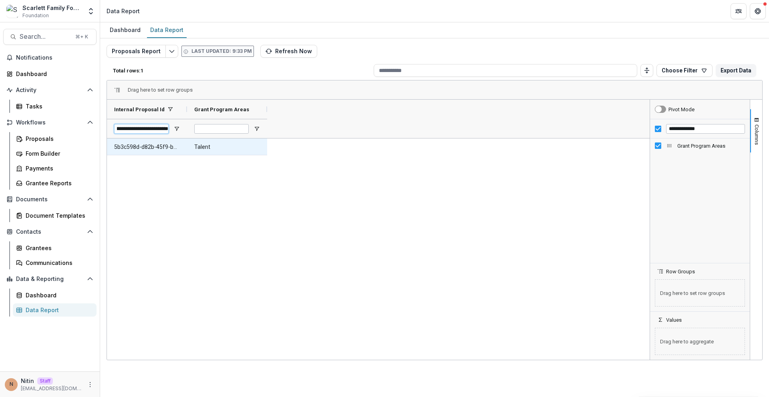
type input "**********"
drag, startPoint x: 223, startPoint y: 146, endPoint x: 172, endPoint y: 149, distance: 51.4
click at [171, 147] on div "5b3c598d-d82b-45f9-b86b-d54cb5ae700e Talent" at bounding box center [187, 147] width 160 height 17
click at [376, 163] on div "5b3c598d-d82b-45f9-b86b-d54cb5ae700e Talent" at bounding box center [378, 250] width 543 height 222
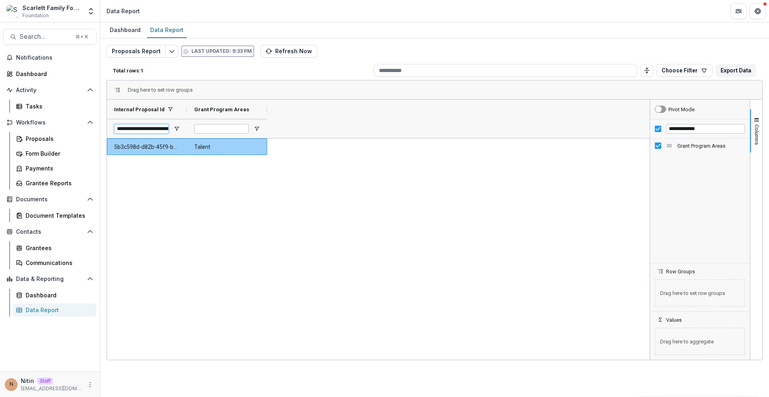
click at [139, 127] on input "**********" at bounding box center [141, 129] width 54 height 10
drag, startPoint x: 474, startPoint y: 160, endPoint x: 564, endPoint y: 140, distance: 92.7
click at [474, 159] on div "5b3c598d-d82b-45f9-b86b-d54cb5ae700e Talent" at bounding box center [378, 250] width 543 height 222
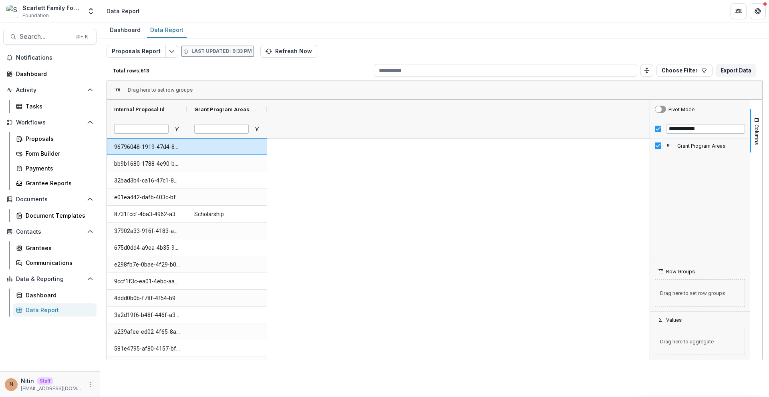
drag, startPoint x: 287, startPoint y: 49, endPoint x: 254, endPoint y: 48, distance: 32.5
click at [286, 49] on button "Refresh Now" at bounding box center [288, 51] width 57 height 13
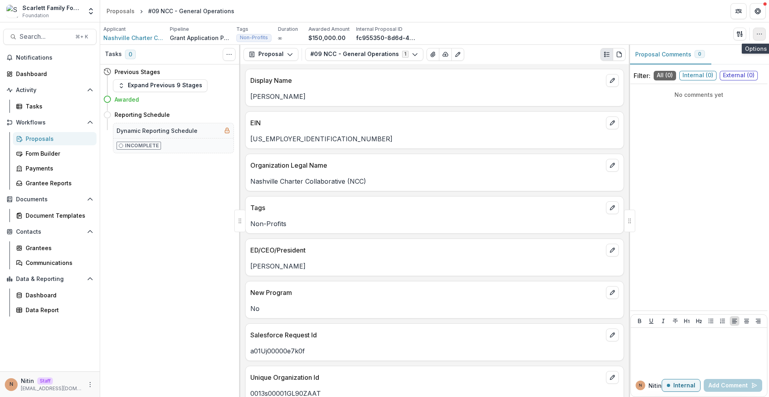
click at [758, 32] on icon "button" at bounding box center [759, 34] width 6 height 6
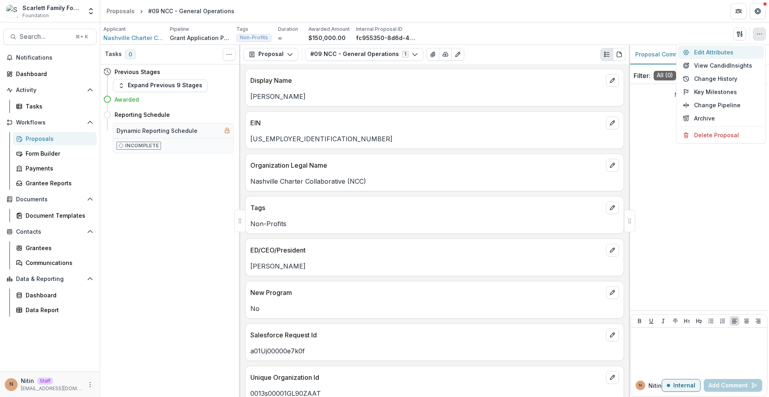
click at [710, 50] on button "Edit Attributes" at bounding box center [721, 52] width 86 height 13
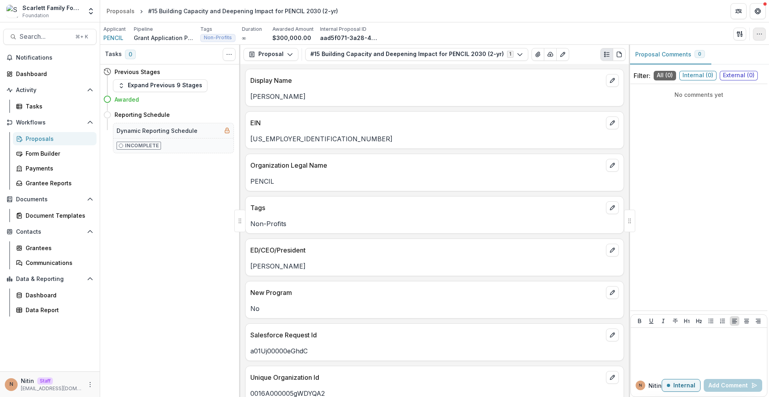
click at [760, 34] on icon "button" at bounding box center [759, 34] width 6 height 6
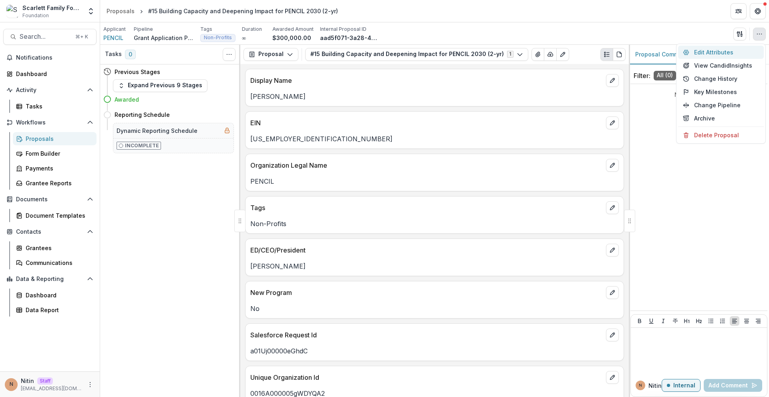
click at [702, 48] on button "Edit Attributes" at bounding box center [721, 52] width 86 height 13
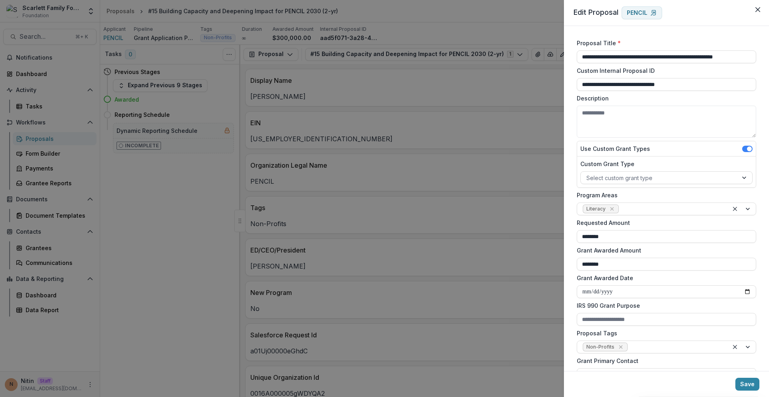
click at [421, 247] on div "**********" at bounding box center [384, 198] width 769 height 397
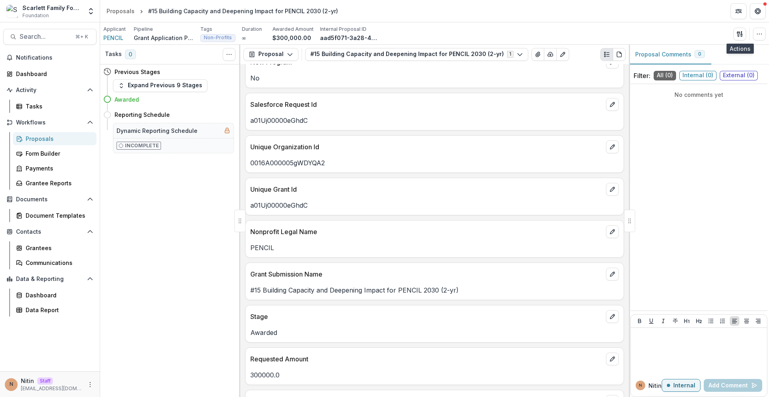
scroll to position [351, 0]
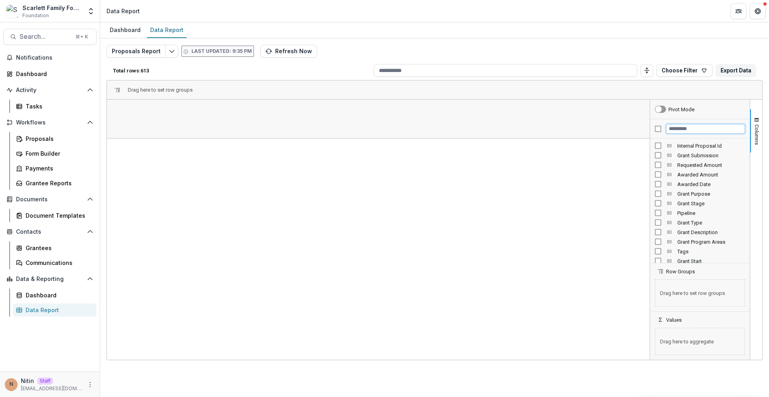
drag, startPoint x: 667, startPoint y: 128, endPoint x: 674, endPoint y: 130, distance: 7.9
click at [667, 128] on input "Filter Columns Input" at bounding box center [705, 129] width 79 height 10
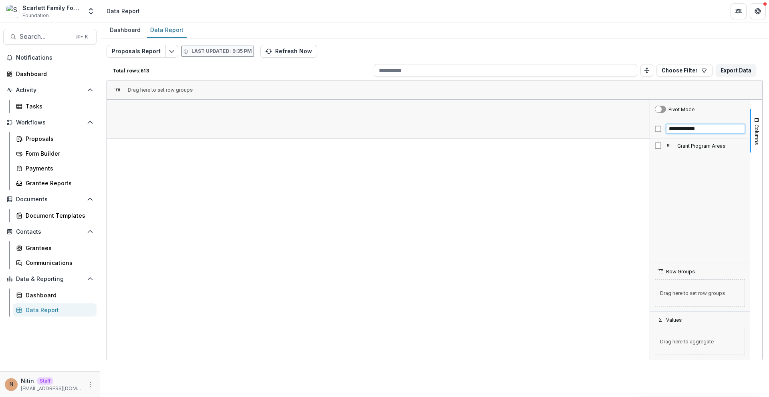
type input "**********"
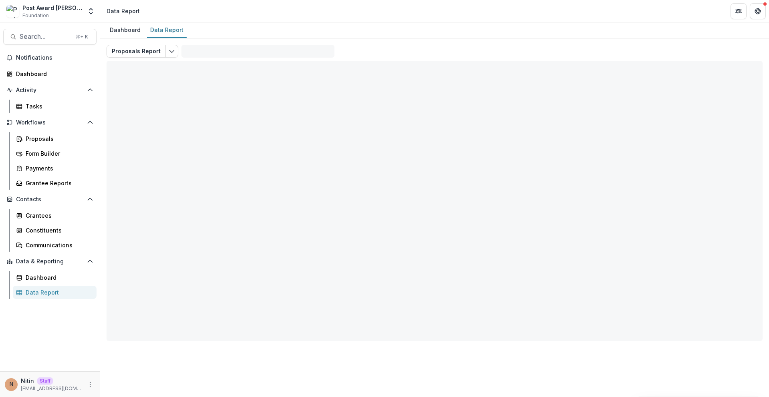
click at [79, 9] on div "Post Award [PERSON_NAME] Childs Memorial Fund" at bounding box center [52, 8] width 60 height 8
click at [74, 26] on div "Search... ⌘ + K Notifications Dashboard Activity Tasks Workflows Proposals Form…" at bounding box center [50, 209] width 100 height 375
click at [69, 32] on button "Search... ⌘ + K" at bounding box center [49, 37] width 93 height 16
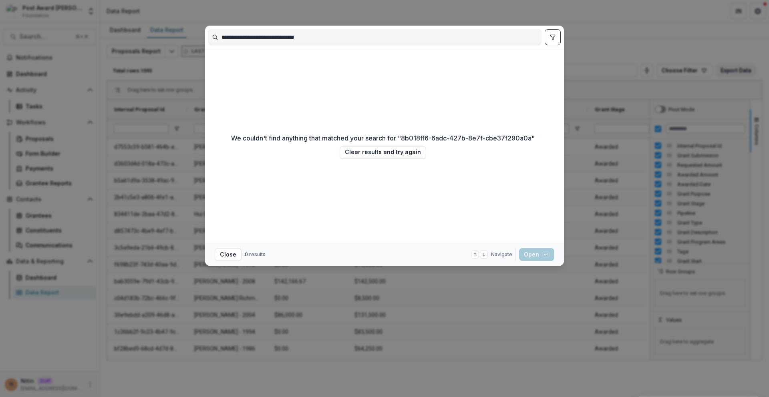
type input "**********"
drag, startPoint x: 589, startPoint y: 30, endPoint x: 45, endPoint y: 56, distance: 544.3
click at [589, 30] on div "**********" at bounding box center [384, 198] width 769 height 397
